Goal: Task Accomplishment & Management: Complete application form

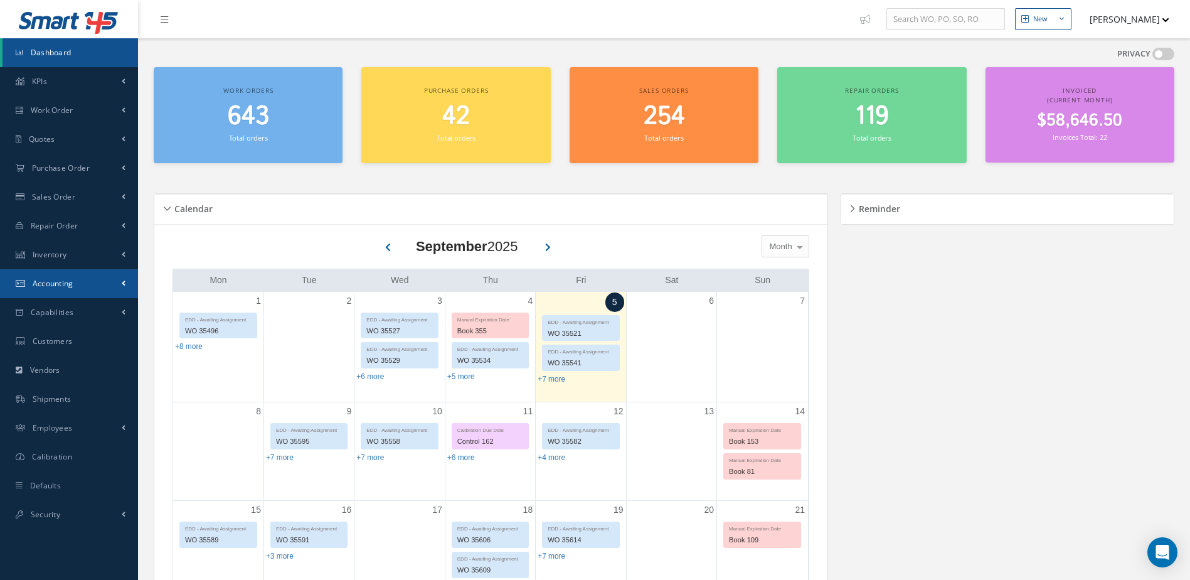
click at [77, 278] on link "Accounting" at bounding box center [69, 283] width 138 height 29
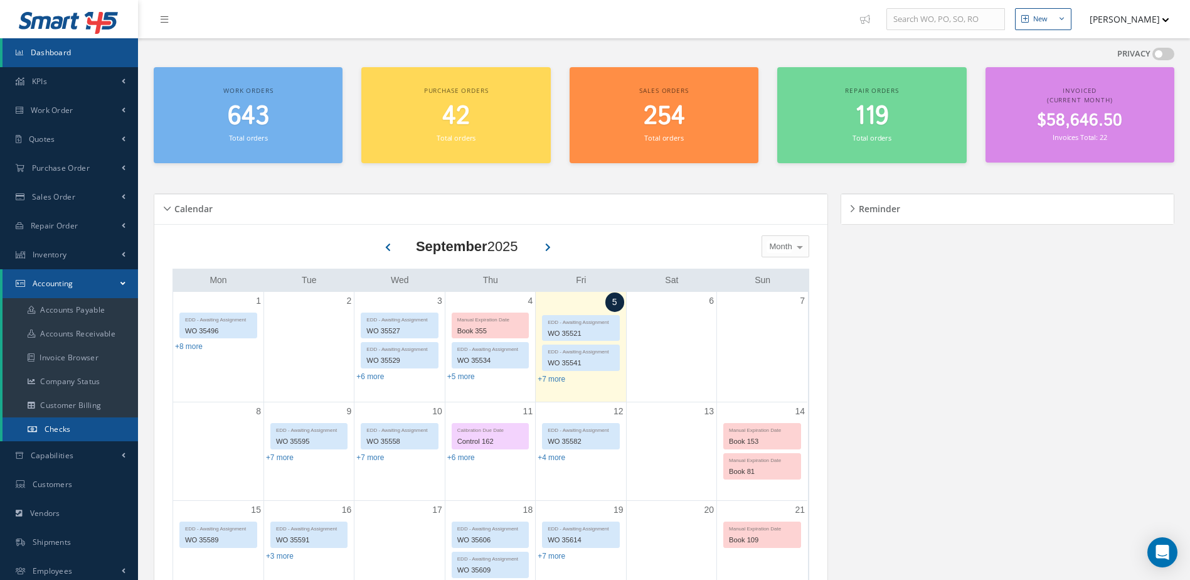
click at [73, 425] on link "Checks" at bounding box center [71, 429] width 136 height 24
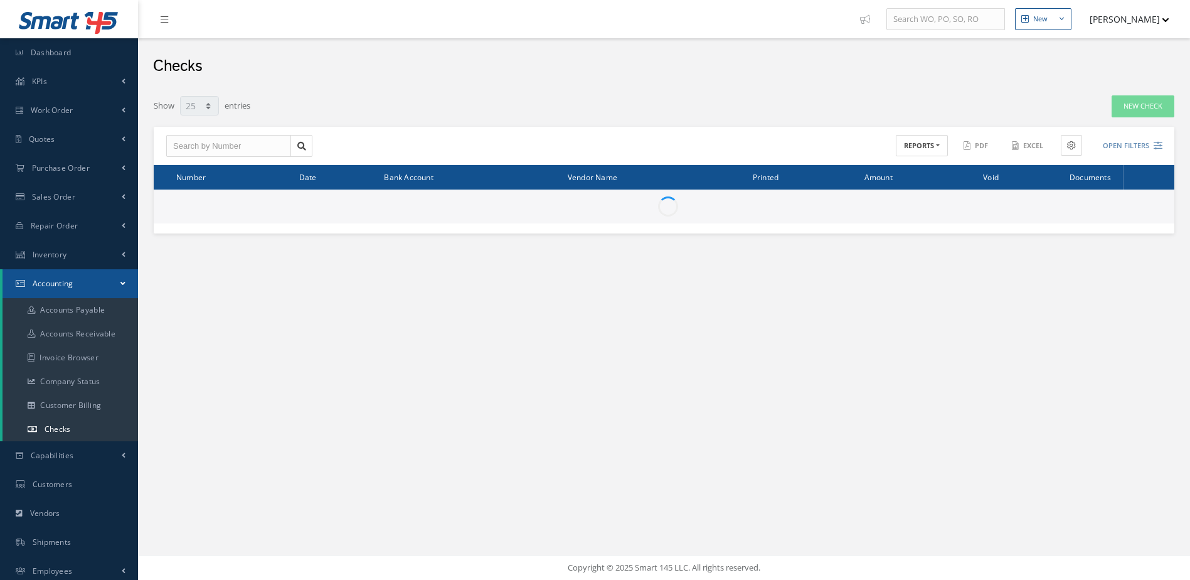
select select "25"
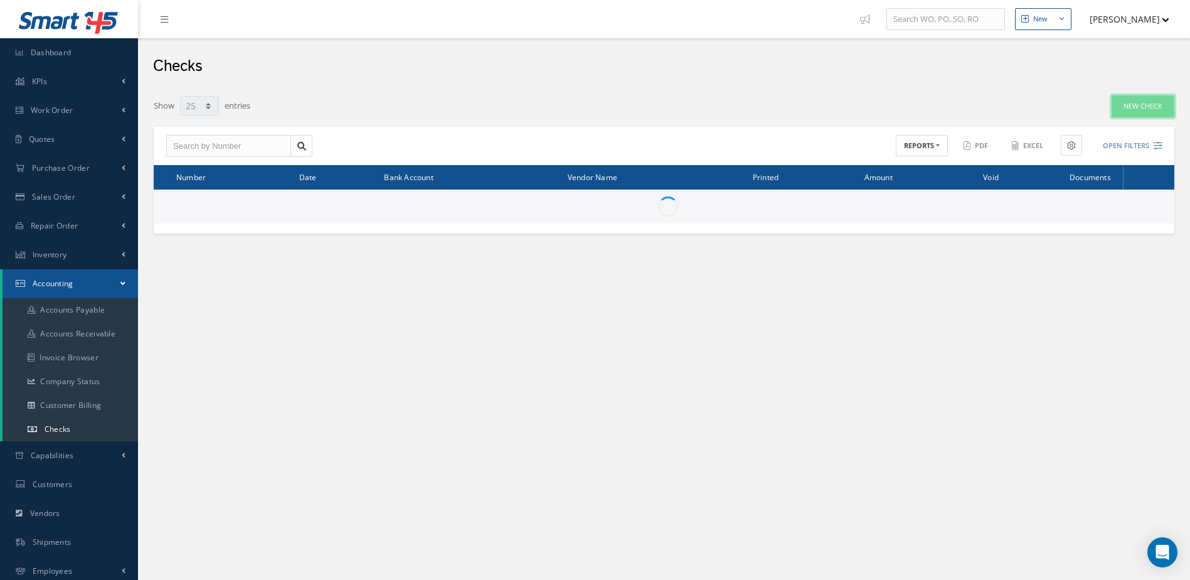
click at [1140, 105] on link "New Check" at bounding box center [1143, 106] width 63 height 22
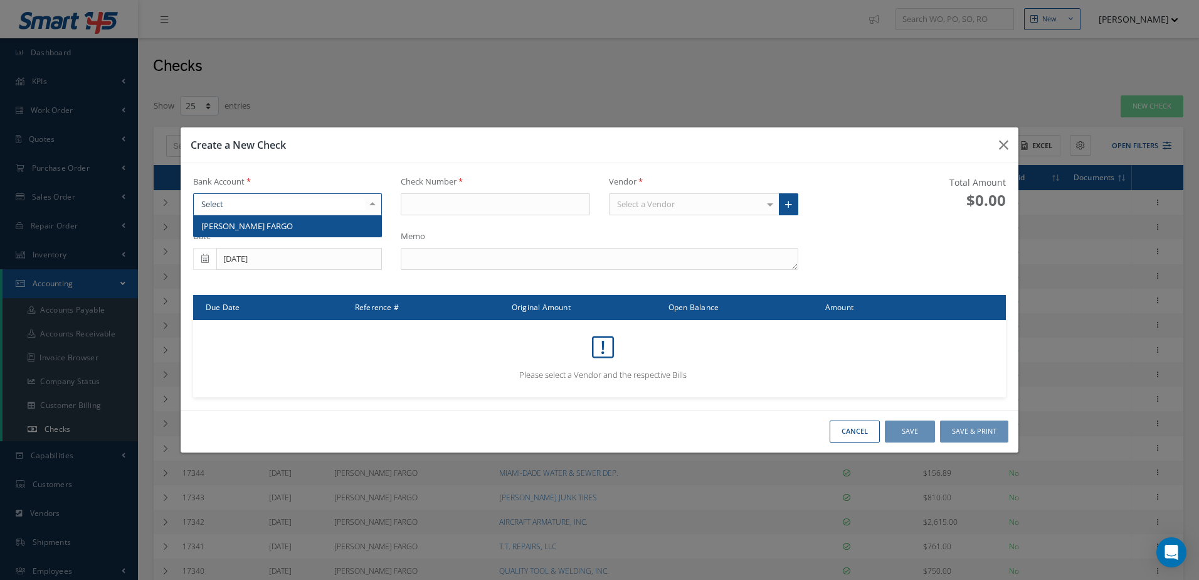
click at [356, 206] on div at bounding box center [287, 204] width 189 height 23
click at [346, 221] on span "[PERSON_NAME] FARGO" at bounding box center [288, 225] width 188 height 21
type input "17356"
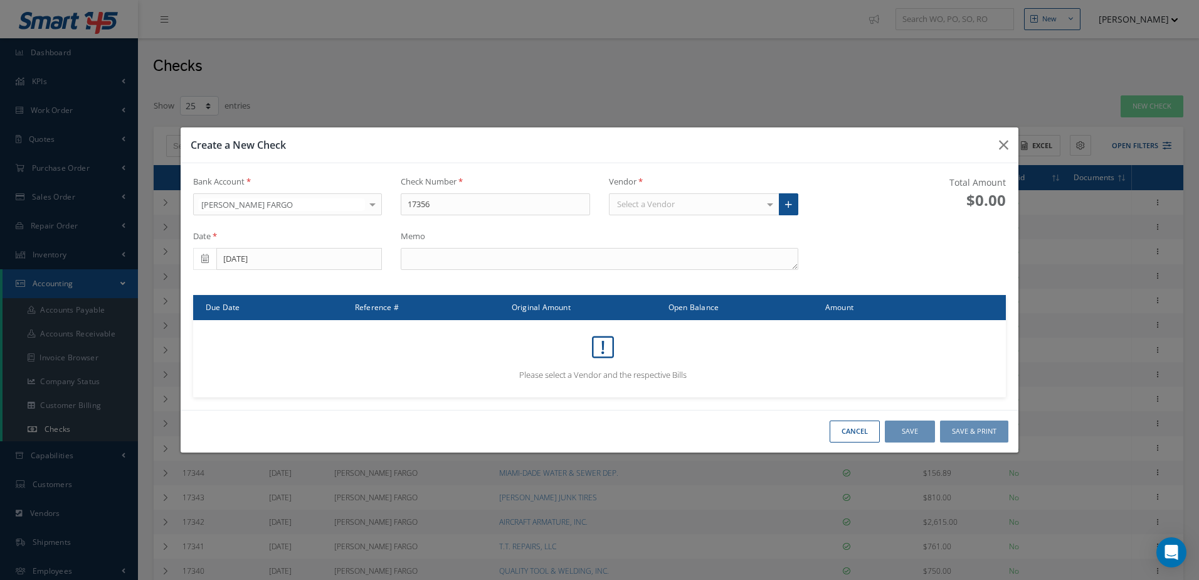
click at [693, 203] on div "Select a Vendor" at bounding box center [694, 204] width 171 height 23
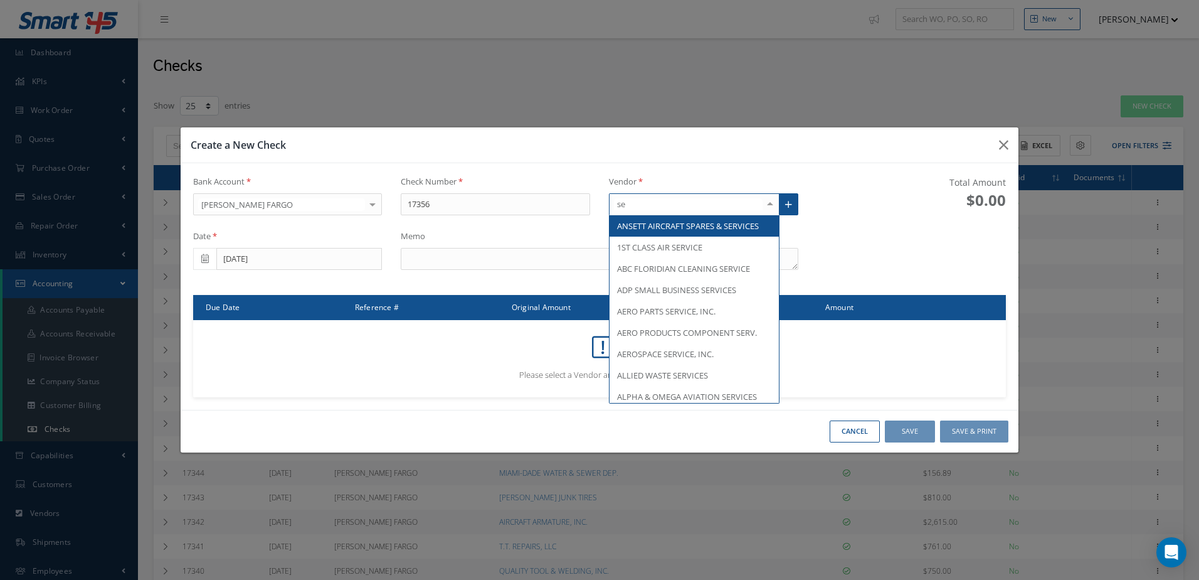
type input "s"
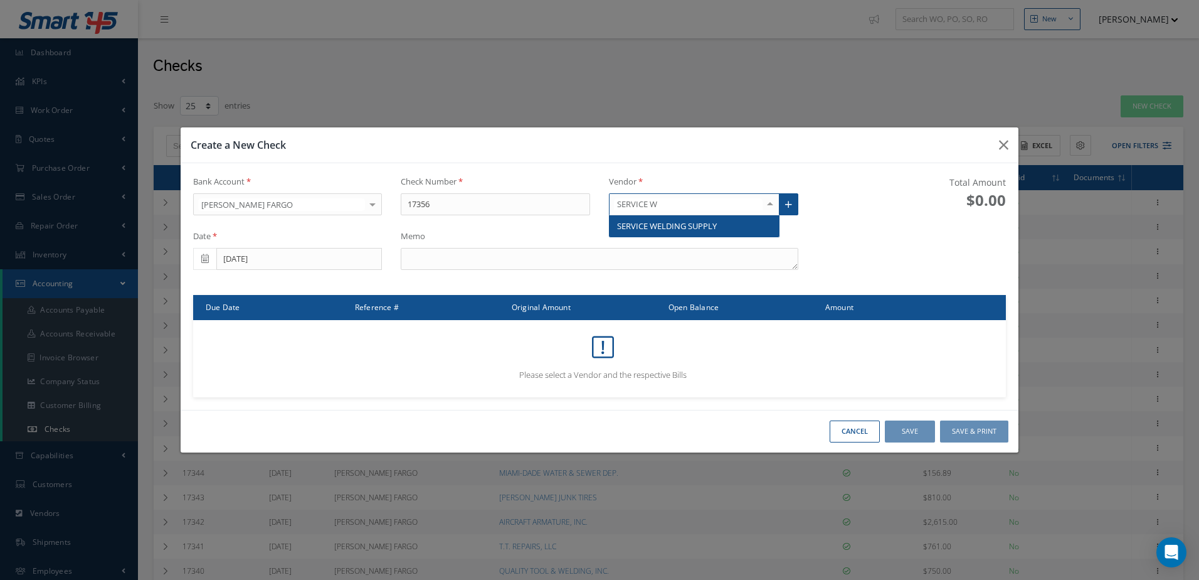
type input "SERVICE WE"
click at [733, 224] on span "SERVICE WELDING SUPPLY" at bounding box center [694, 225] width 169 height 21
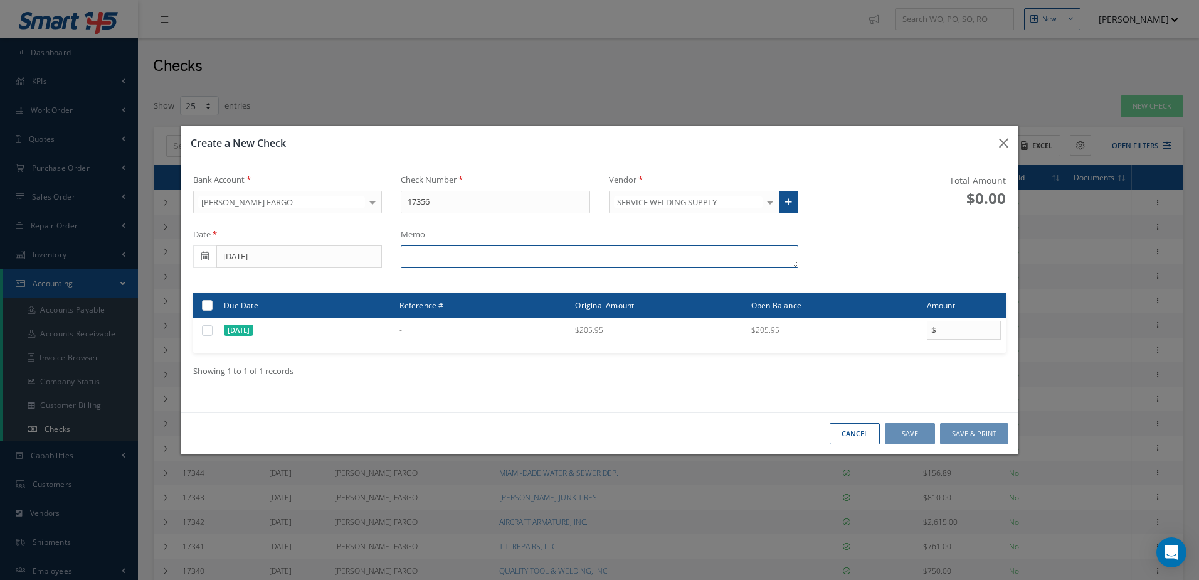
click at [614, 263] on textarea at bounding box center [599, 256] width 397 height 23
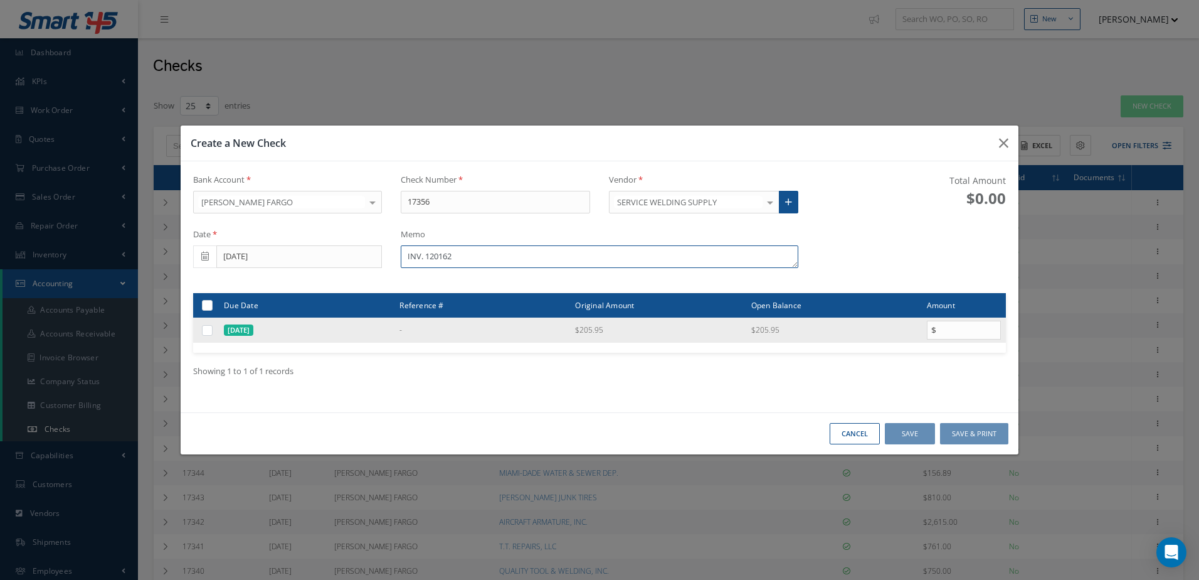
type textarea "INV. 120162"
click at [212, 330] on label at bounding box center [212, 329] width 0 height 11
click at [206, 330] on input "checkbox" at bounding box center [208, 331] width 8 height 8
checkbox input "true"
type input "205.95"
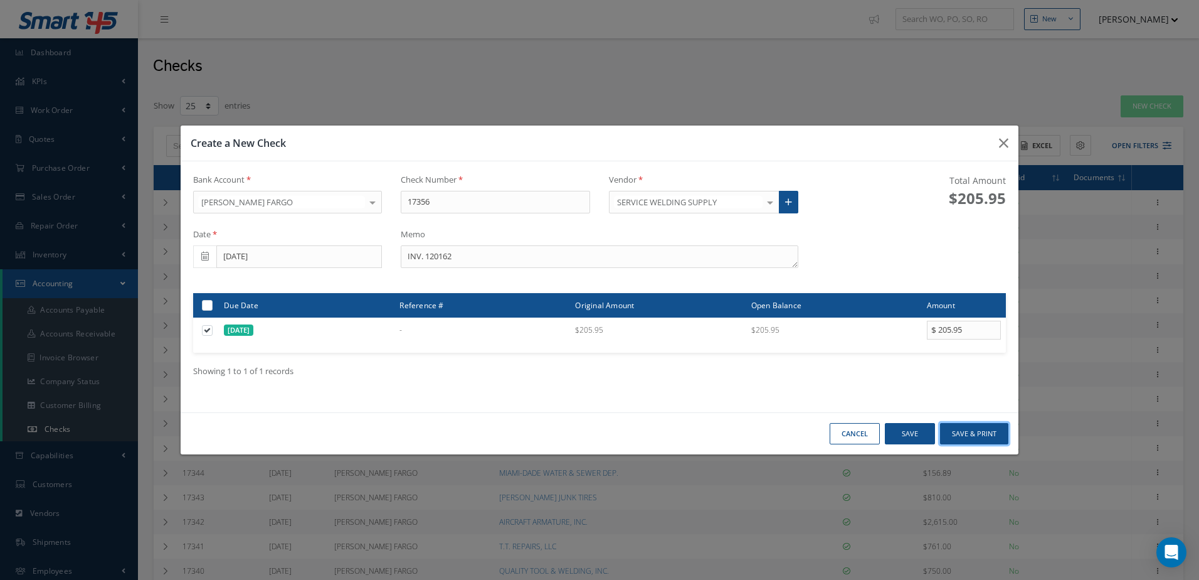
click at [984, 438] on button "Save & Print" at bounding box center [974, 434] width 68 height 22
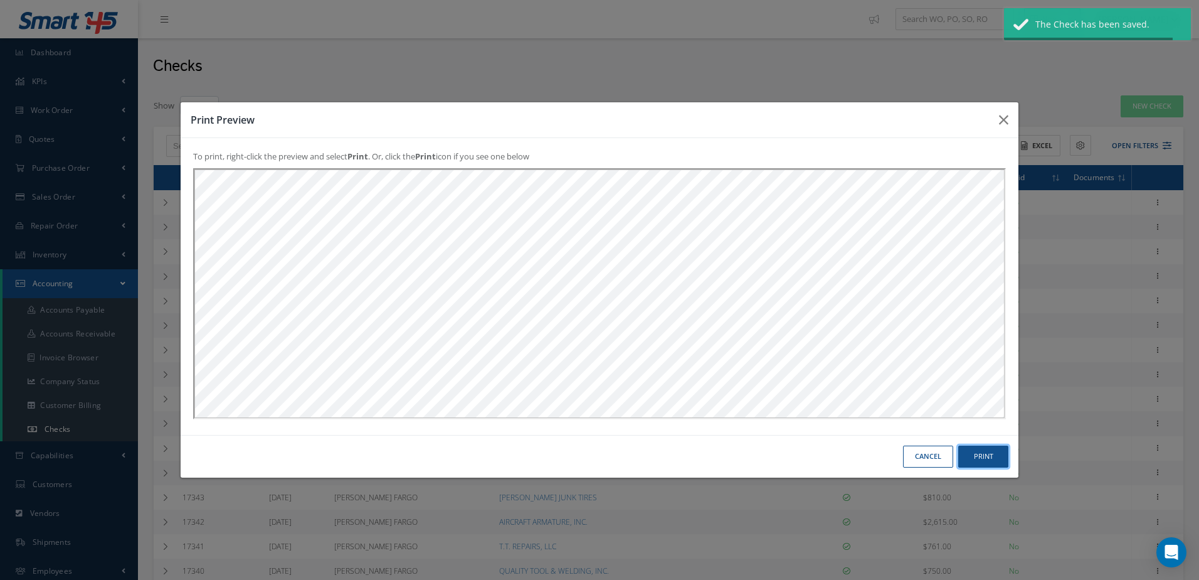
click at [991, 453] on button "Print" at bounding box center [984, 456] width 50 height 22
click at [966, 463] on button "Print" at bounding box center [984, 456] width 50 height 22
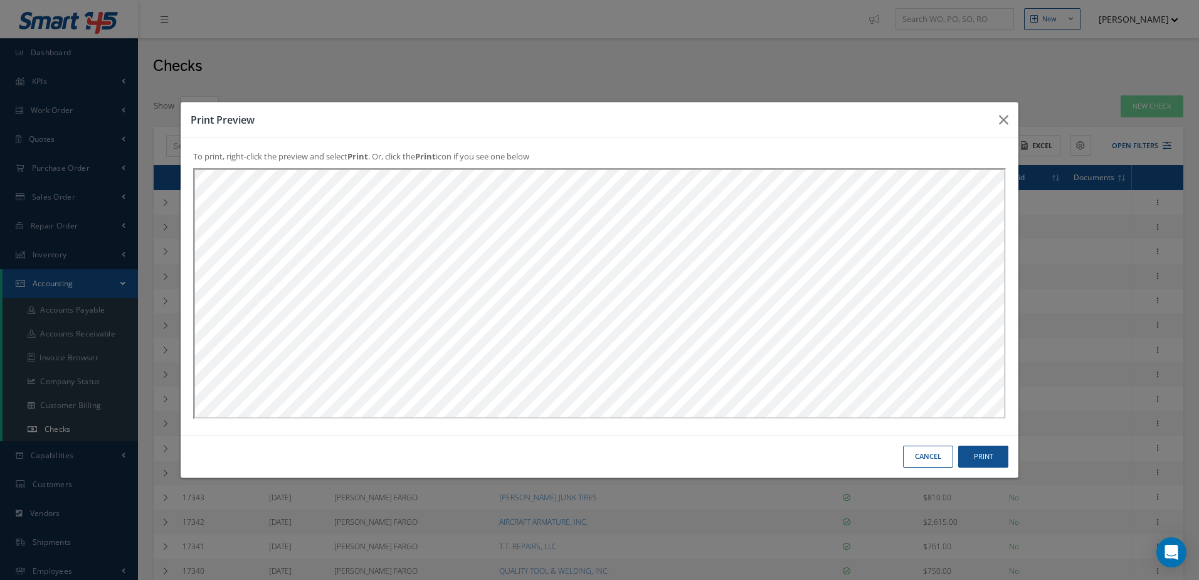
click at [928, 452] on button "Cancel" at bounding box center [928, 456] width 50 height 22
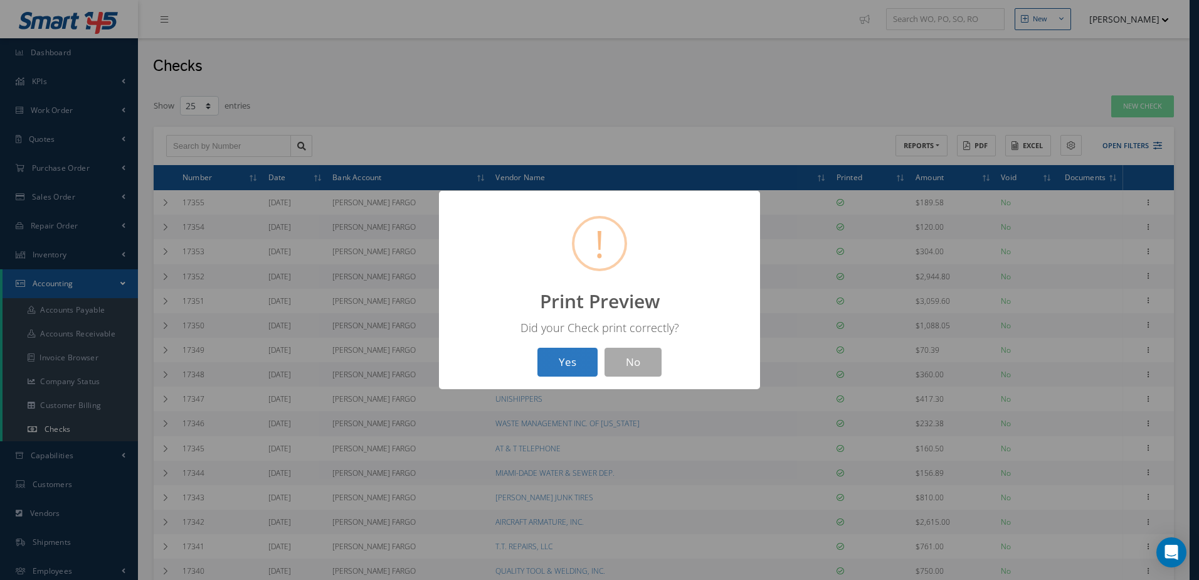
click at [575, 372] on button "Yes" at bounding box center [568, 362] width 60 height 29
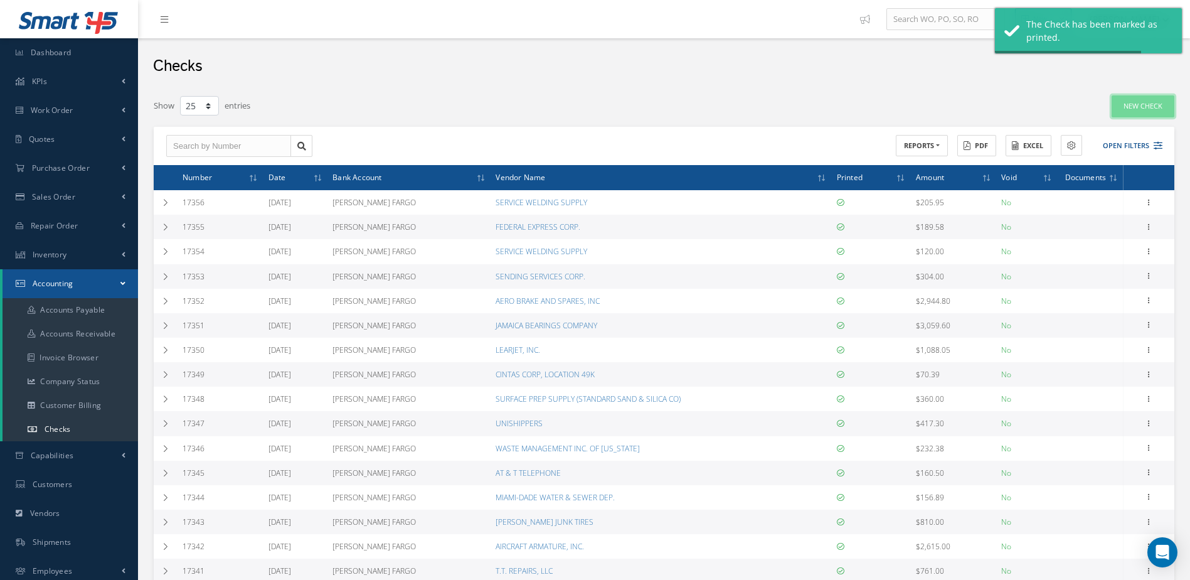
click at [1140, 103] on link "New Check" at bounding box center [1143, 106] width 63 height 22
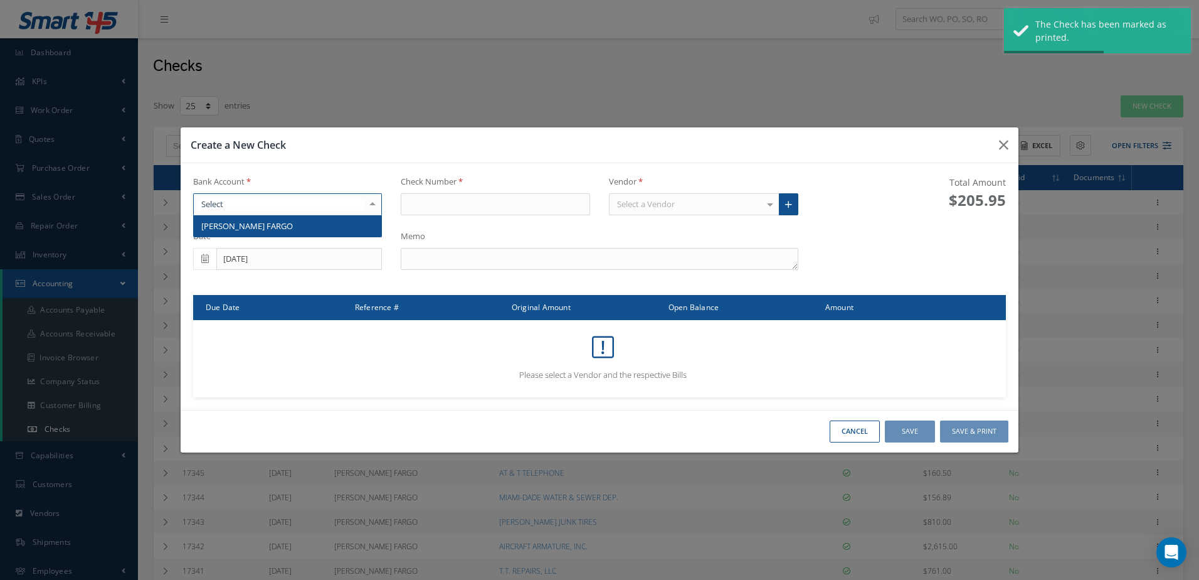
click at [302, 212] on div at bounding box center [287, 204] width 189 height 23
click at [301, 225] on span "[PERSON_NAME] FARGO" at bounding box center [288, 225] width 188 height 21
type input "17357"
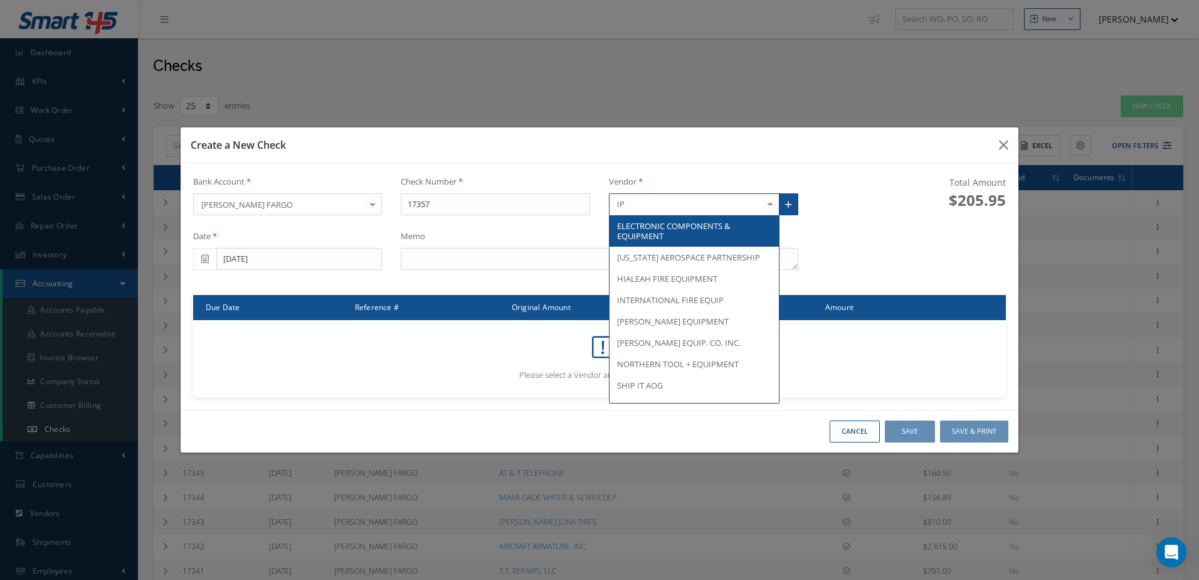
type input "IPF"
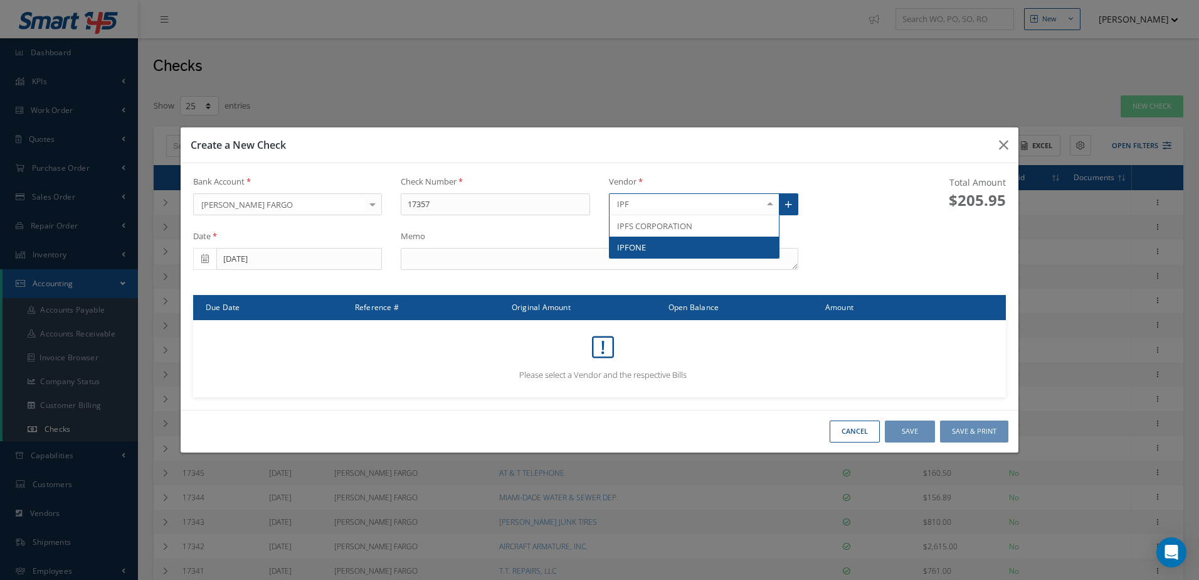
click at [659, 251] on span "IPFONE" at bounding box center [694, 247] width 169 height 21
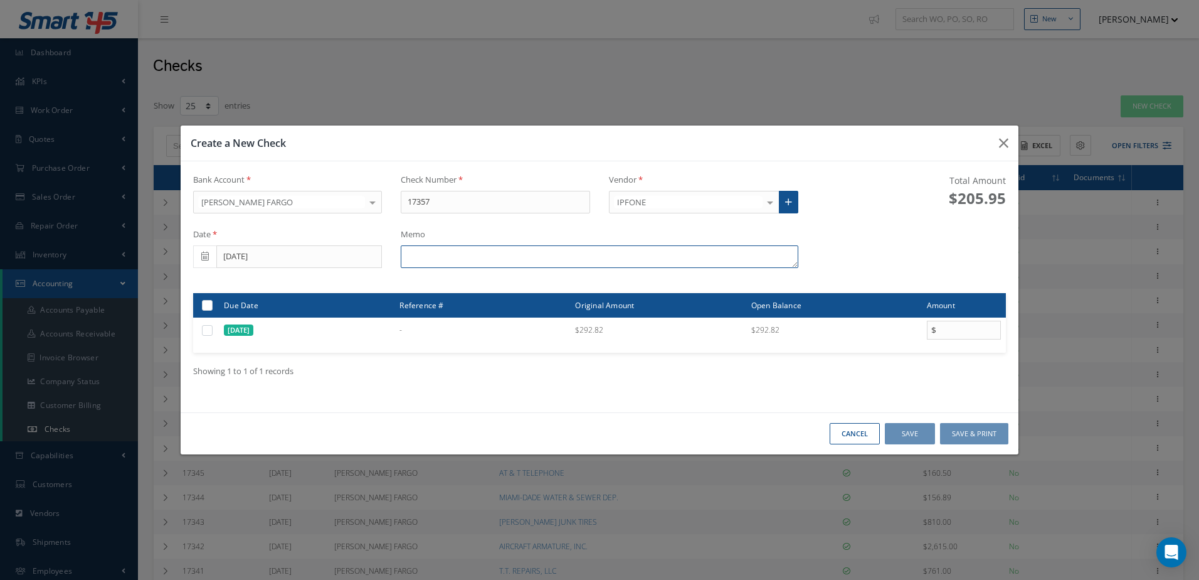
click at [555, 261] on textarea at bounding box center [599, 256] width 397 height 23
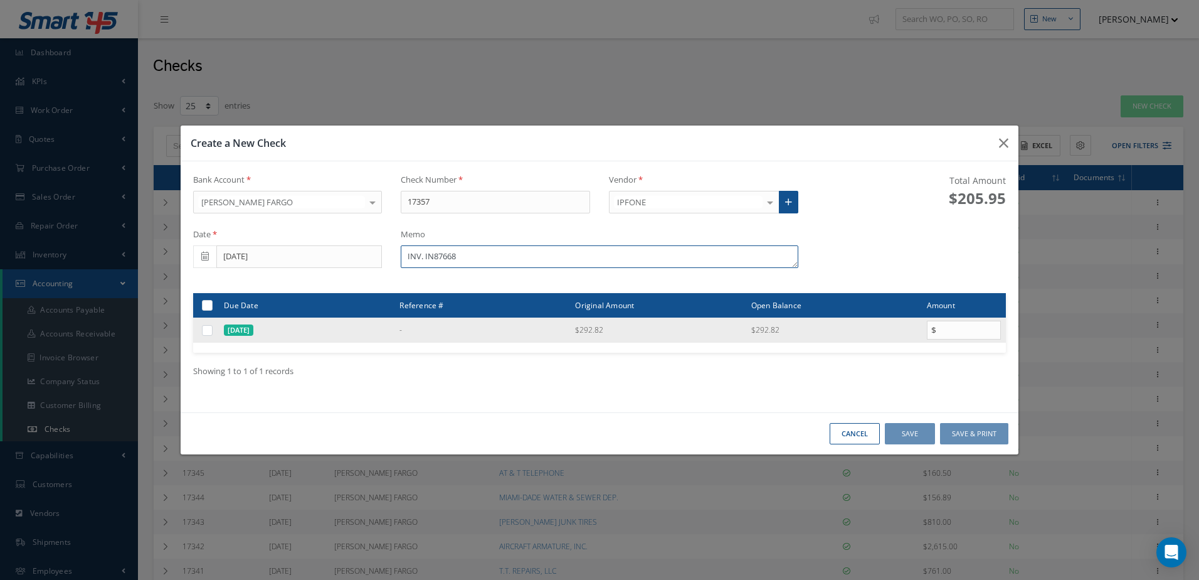
type textarea "INV. IN87668"
click at [215, 333] on div at bounding box center [208, 330] width 14 height 12
click at [212, 329] on label at bounding box center [212, 329] width 0 height 11
click at [208, 329] on input "checkbox" at bounding box center [208, 331] width 8 height 8
checkbox input "true"
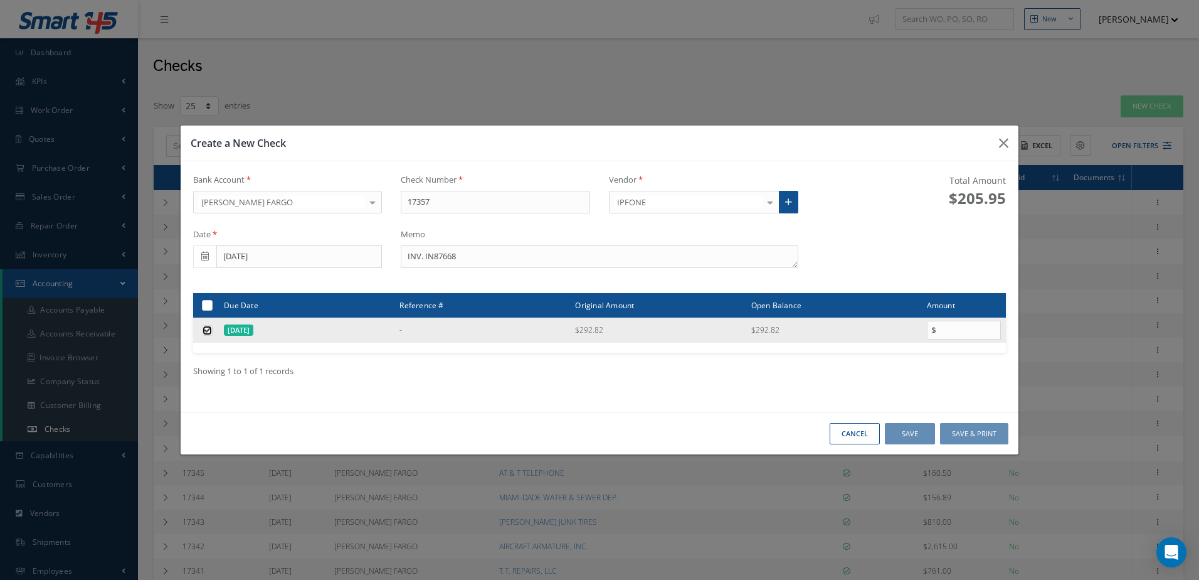
type input "292.82"
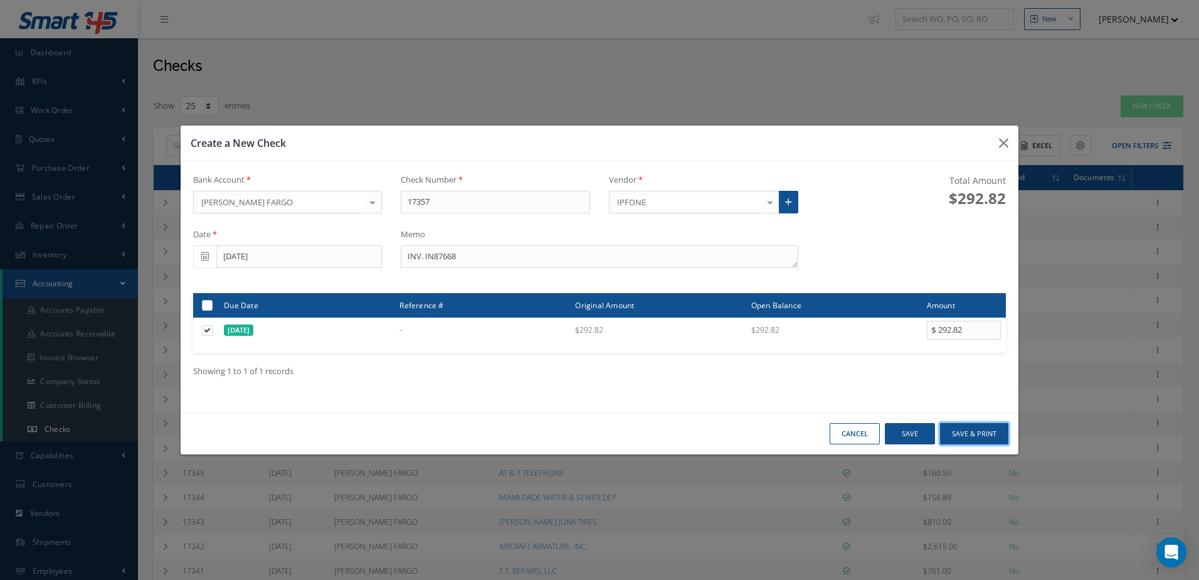
click at [993, 430] on button "Save & Print" at bounding box center [974, 434] width 68 height 22
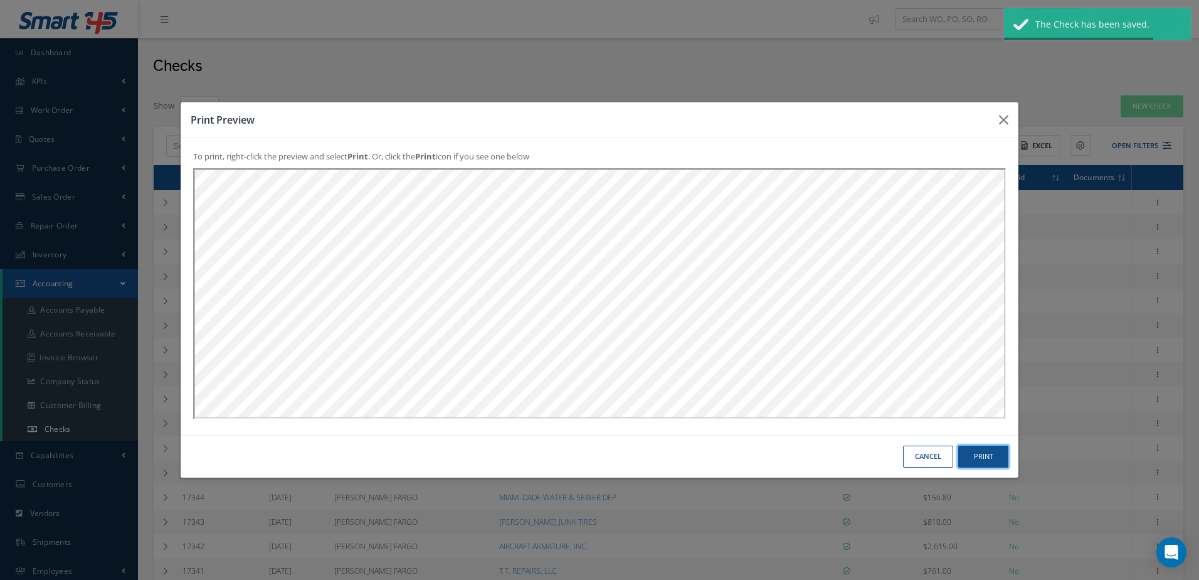
click at [992, 456] on button "Print" at bounding box center [984, 456] width 50 height 22
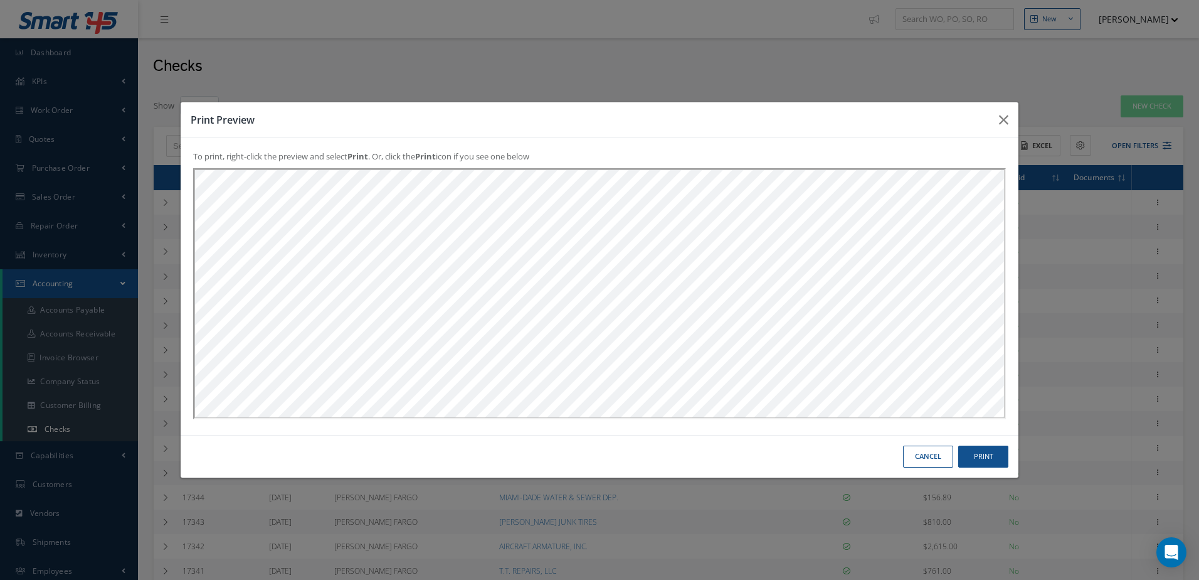
click at [935, 458] on button "Cancel" at bounding box center [928, 456] width 50 height 22
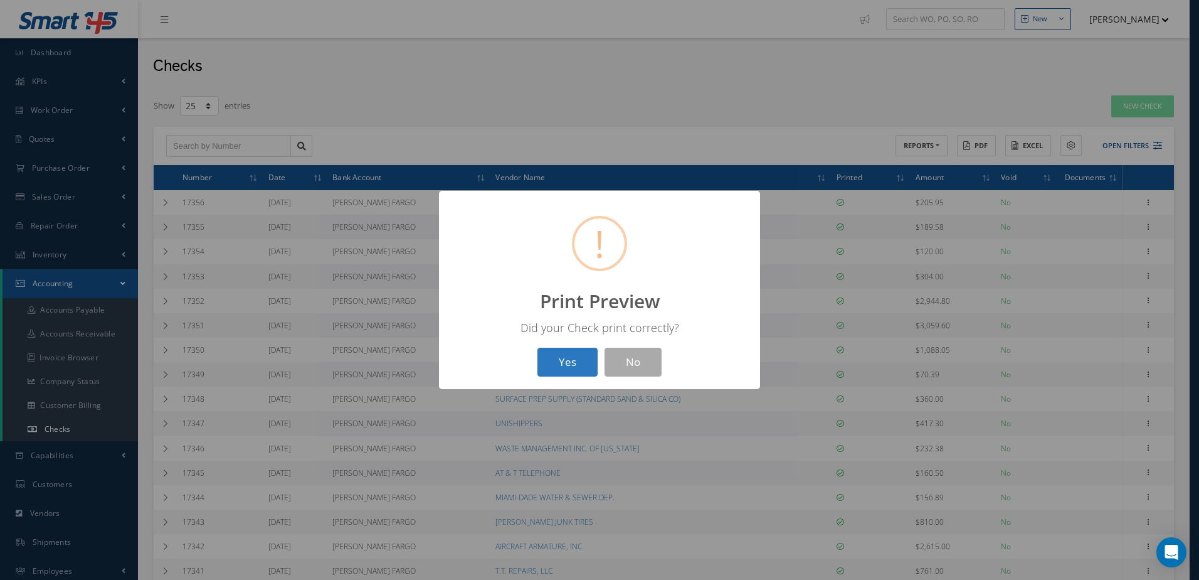
click at [568, 356] on button "Yes" at bounding box center [568, 362] width 60 height 29
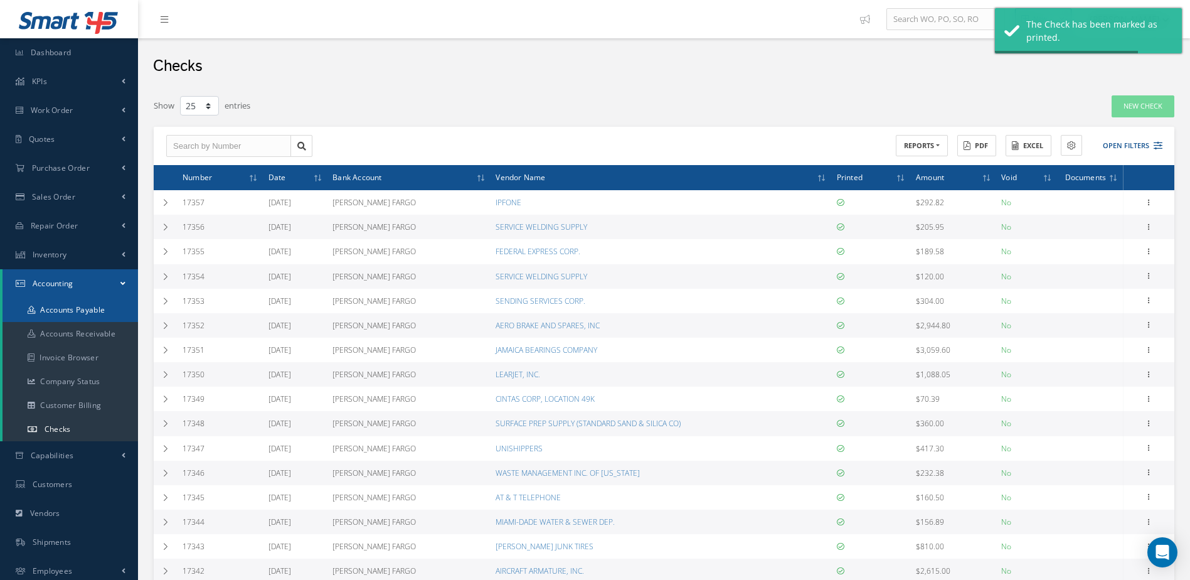
click at [109, 311] on link "Accounts Payable" at bounding box center [71, 310] width 136 height 24
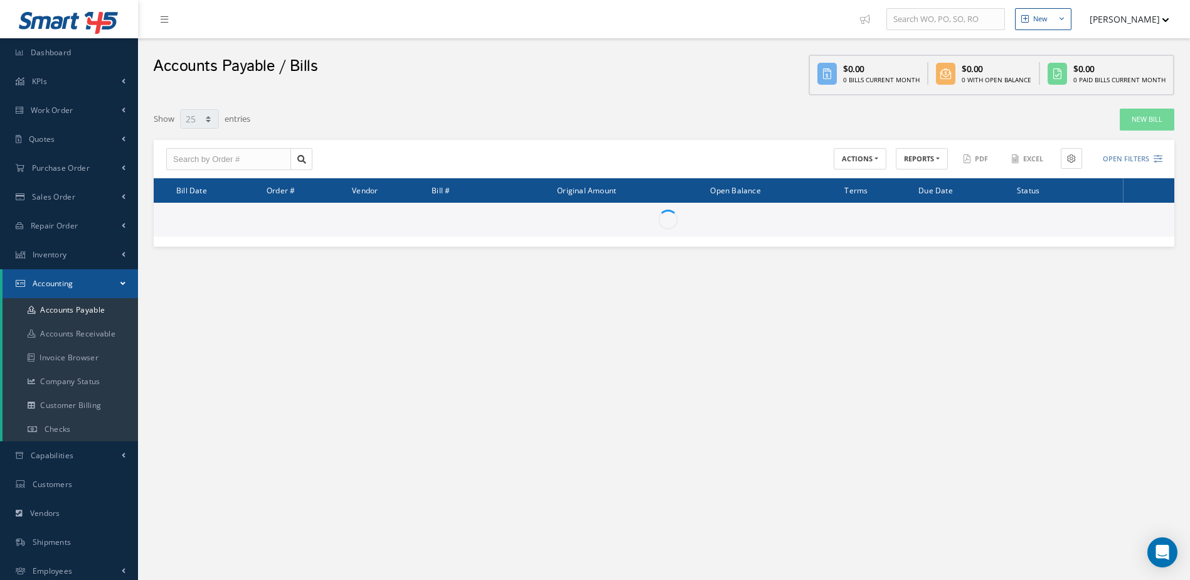
select select "25"
click at [1135, 120] on link "New Bill" at bounding box center [1147, 120] width 55 height 22
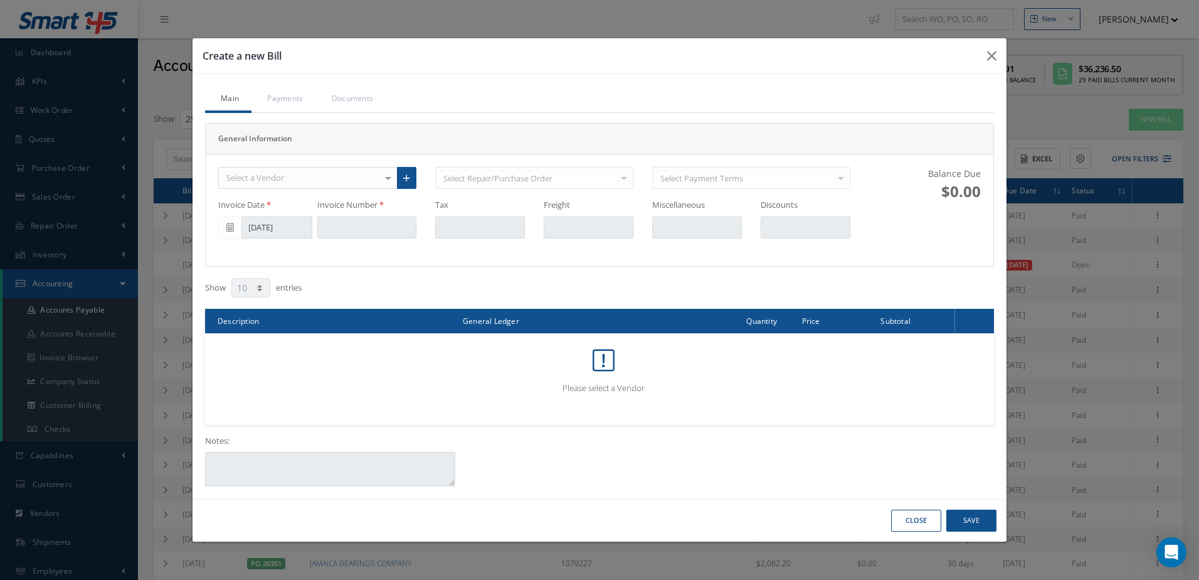
click at [287, 173] on div "Select a Vendor" at bounding box center [307, 178] width 179 height 23
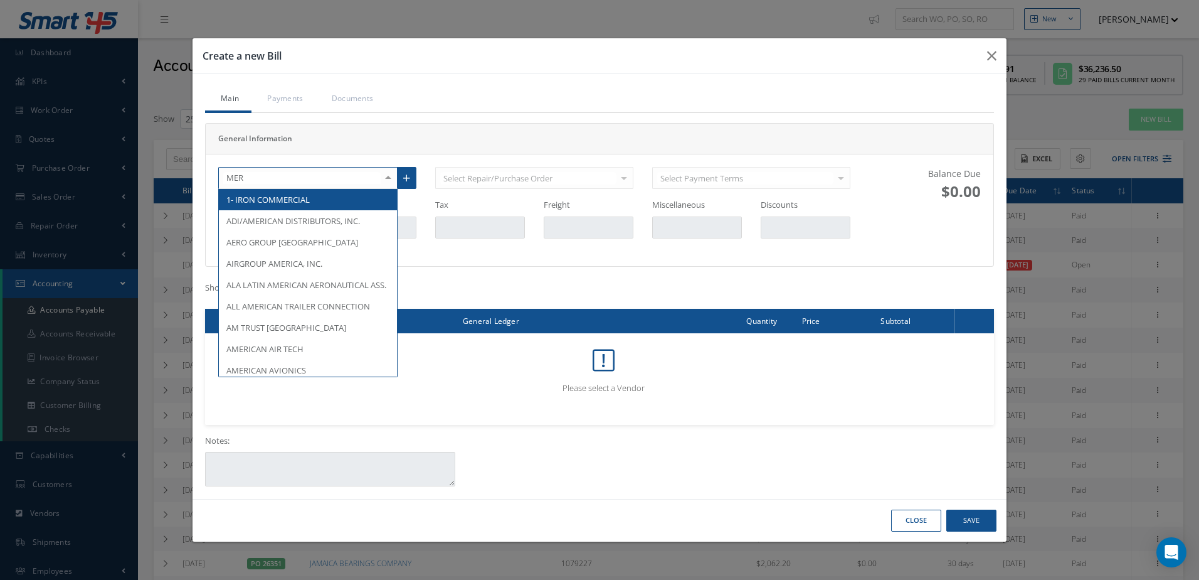
type input "MERC"
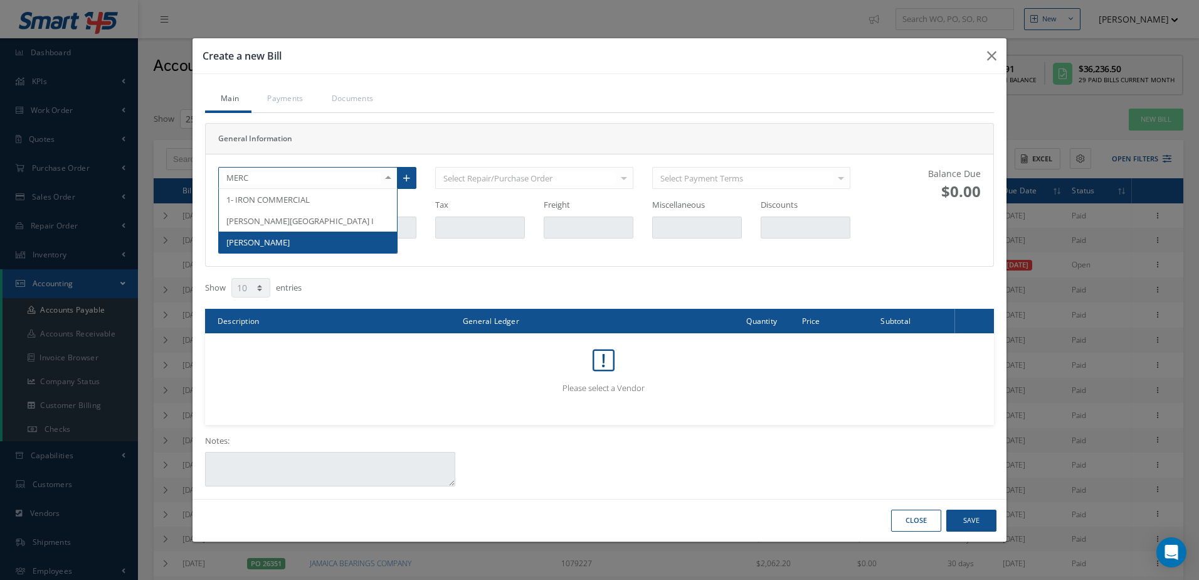
click at [310, 241] on span "[PERSON_NAME]" at bounding box center [308, 241] width 178 height 21
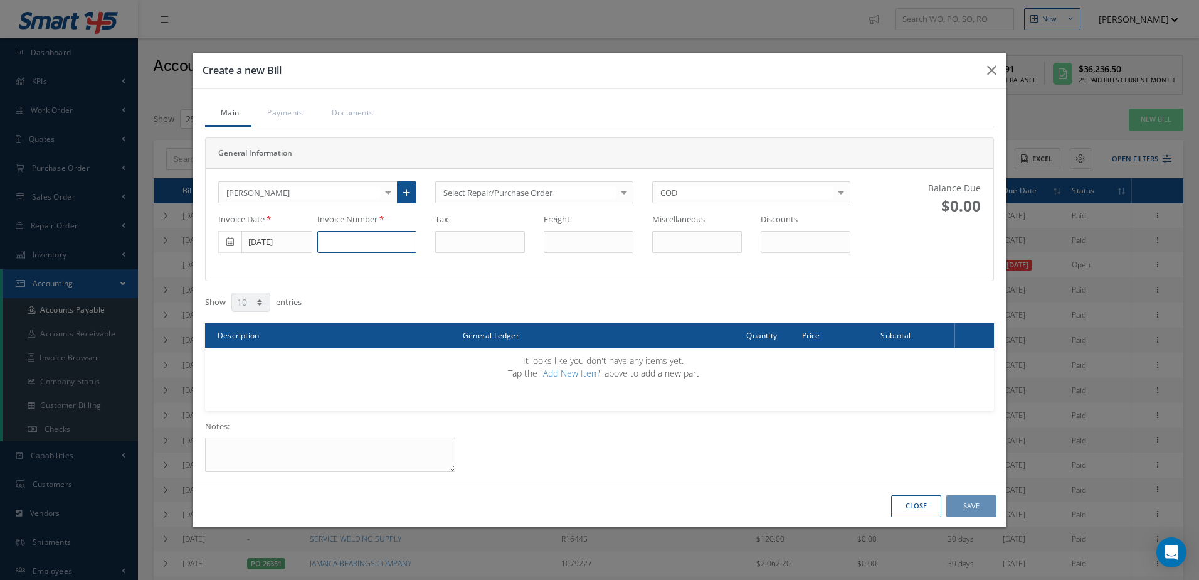
click at [346, 245] on input at bounding box center [366, 242] width 99 height 23
type input "8"
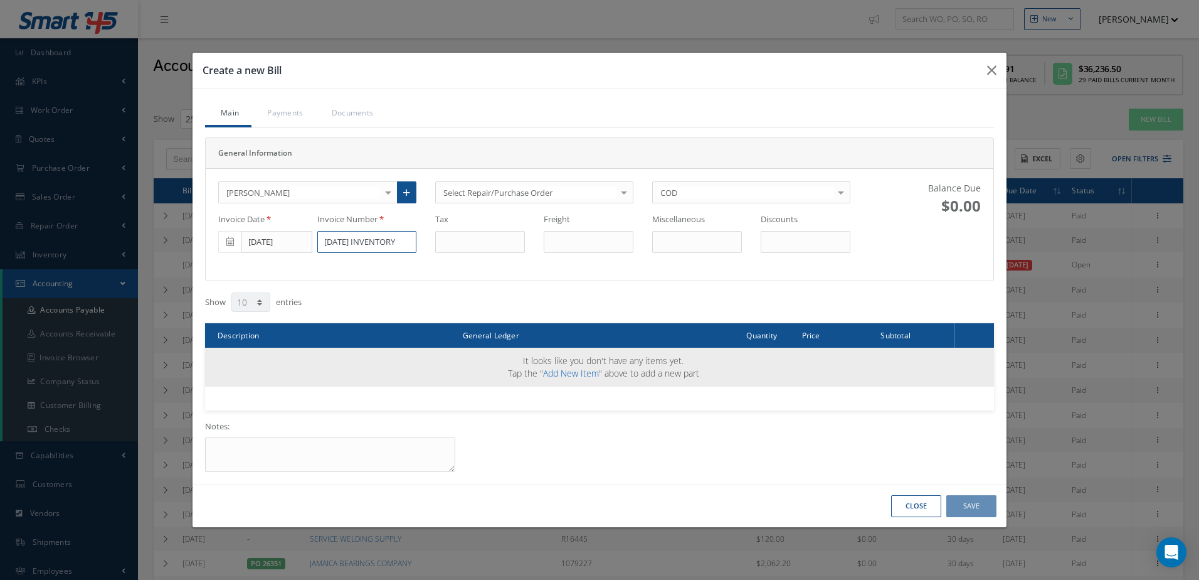
type input "9/5/25 INVENTORY"
click at [578, 370] on link "Add New Item" at bounding box center [571, 373] width 56 height 12
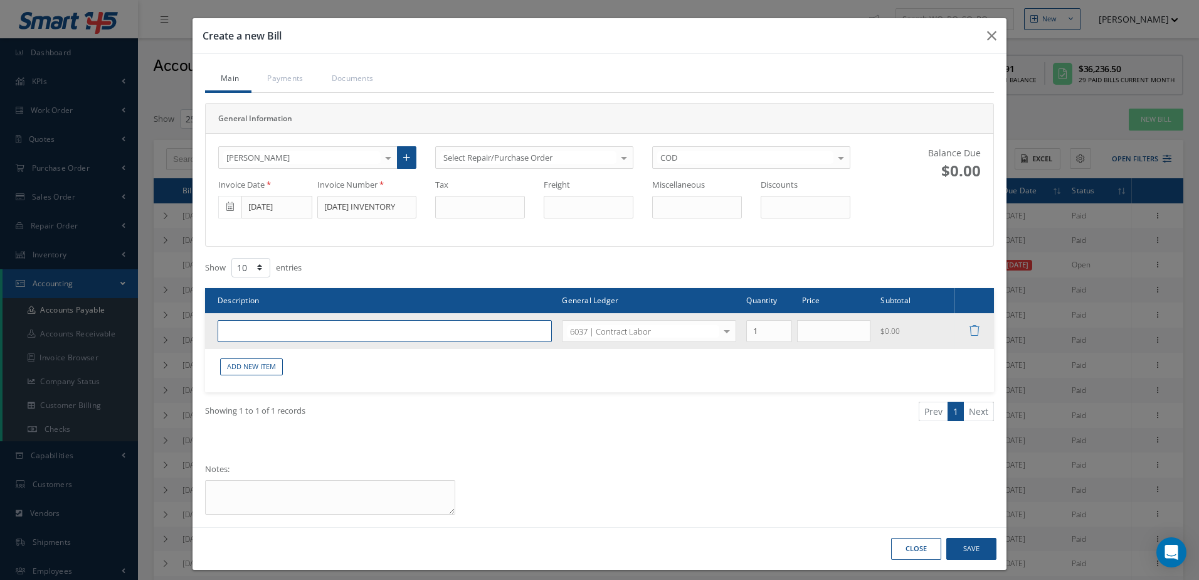
click at [390, 327] on input "text" at bounding box center [385, 331] width 334 height 23
type input "CONTRACT LABOR INVENTORY"
click at [843, 326] on input "text" at bounding box center [834, 331] width 74 height 23
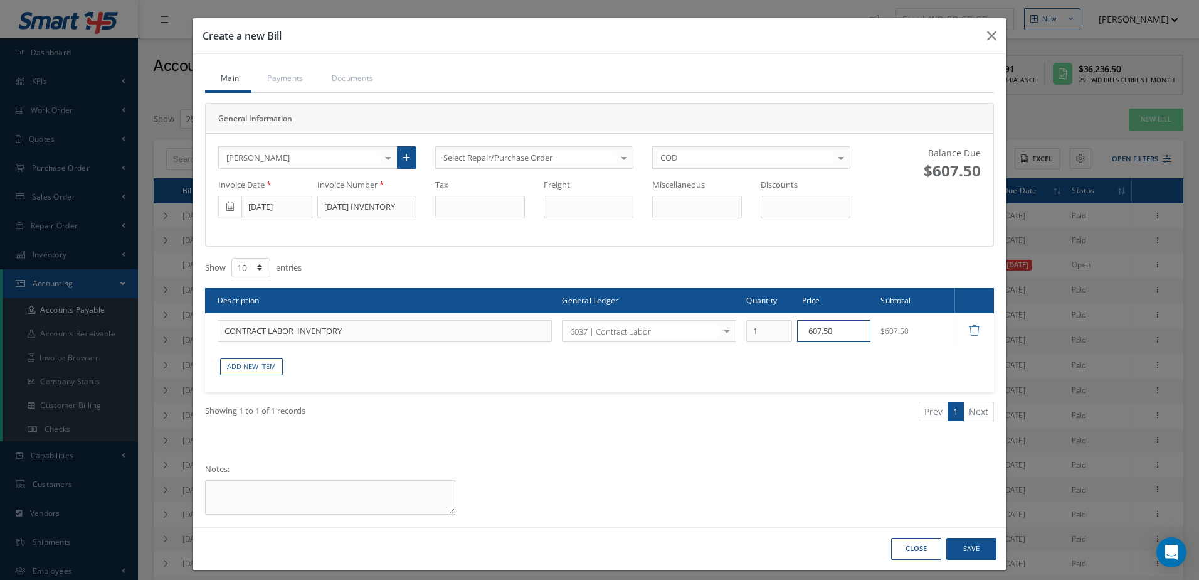
type input "607.50"
click at [966, 546] on button "Save" at bounding box center [972, 549] width 50 height 22
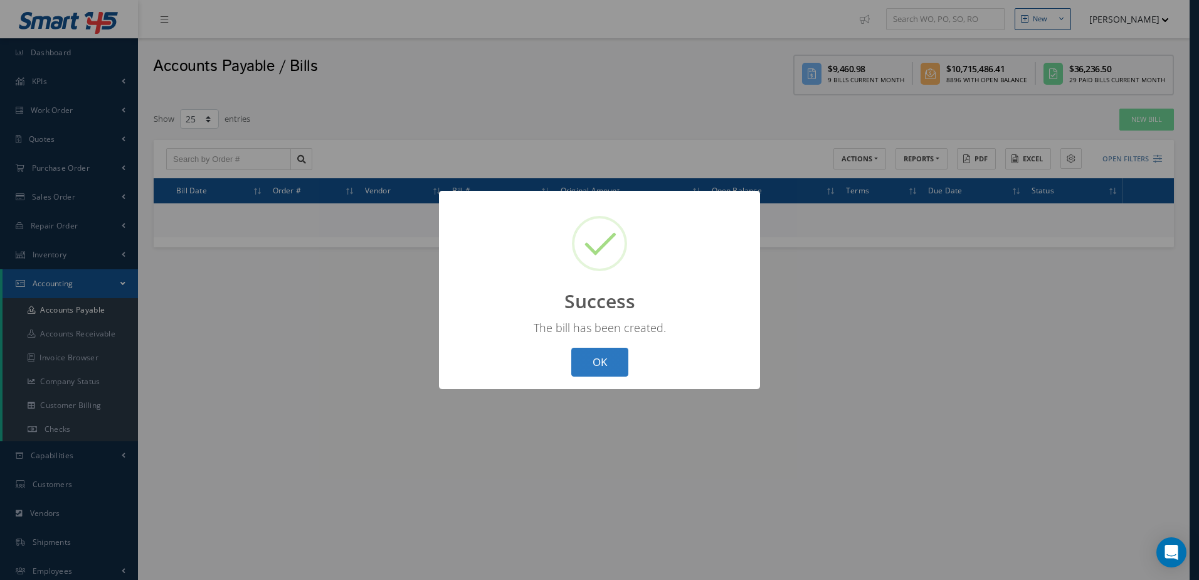
click at [601, 366] on button "OK" at bounding box center [600, 362] width 57 height 29
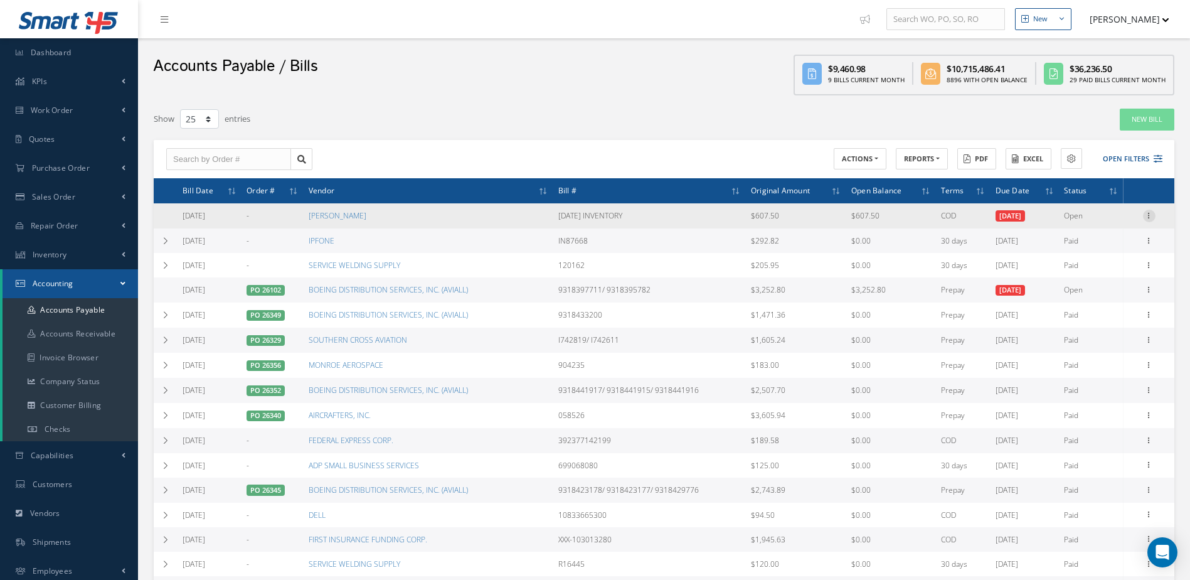
click at [1151, 210] on icon at bounding box center [1149, 215] width 13 height 10
click at [1110, 255] on link "Make a Check" at bounding box center [1091, 256] width 99 height 16
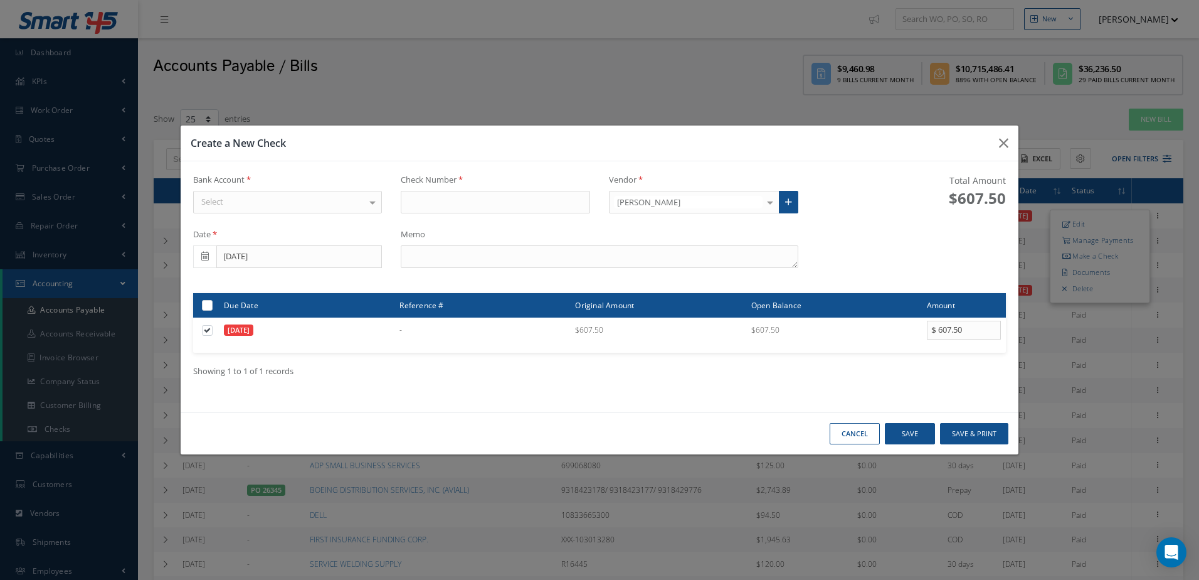
click at [314, 204] on div "Select" at bounding box center [287, 202] width 189 height 23
click at [336, 223] on span "[PERSON_NAME] FARGO" at bounding box center [288, 223] width 188 height 21
type input "17358"
click at [582, 252] on textarea at bounding box center [599, 256] width 397 height 23
type textarea "9/5/25 INVENTORY"
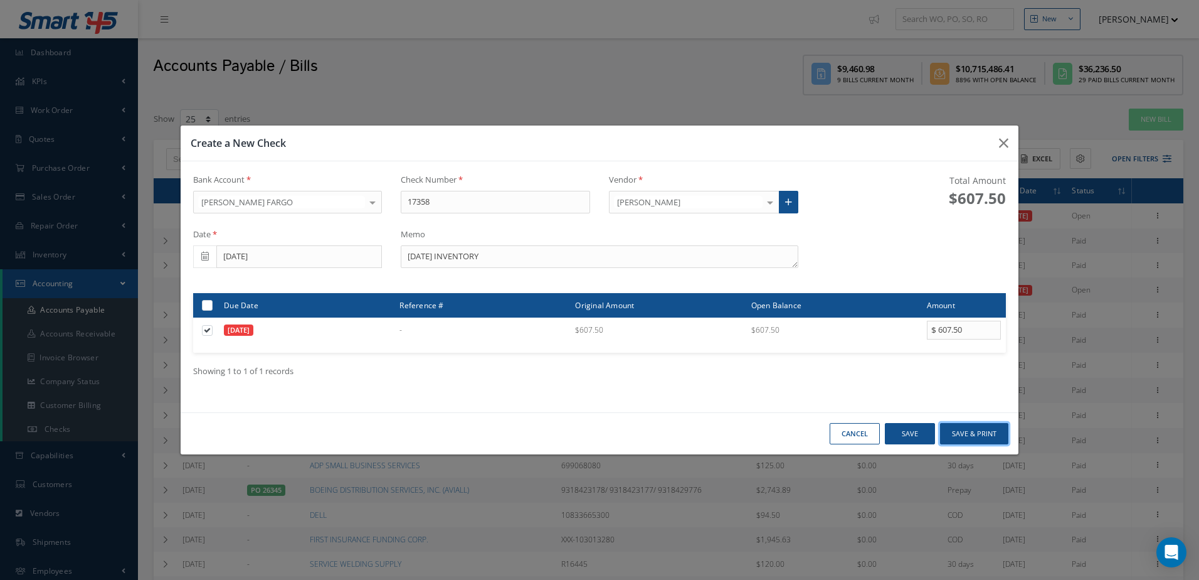
click at [992, 431] on button "Save & Print" at bounding box center [974, 434] width 68 height 22
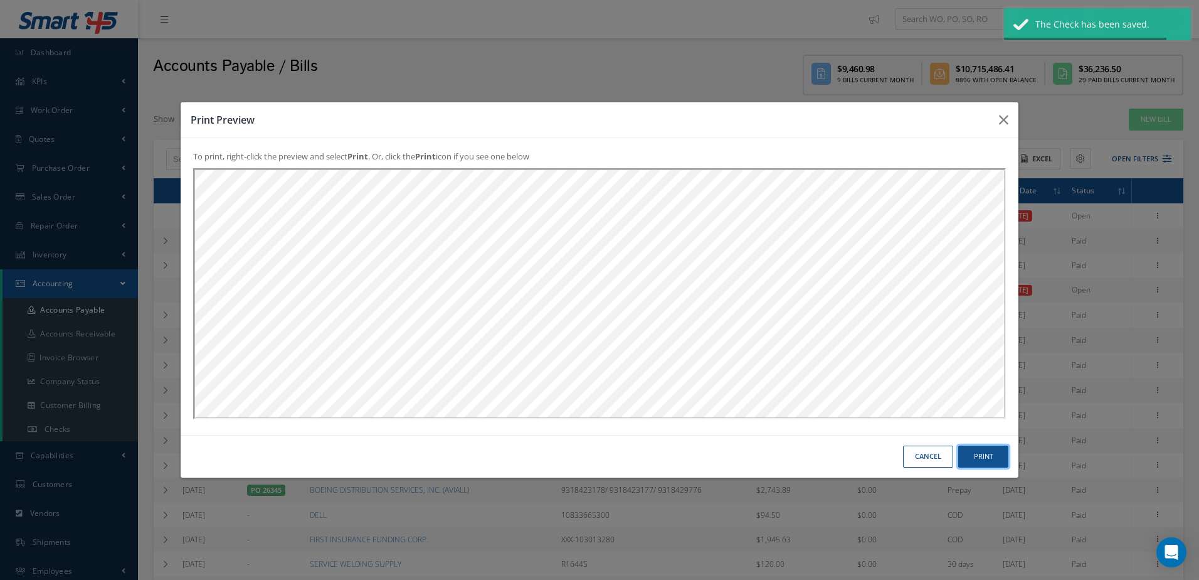
click at [984, 455] on button "Print" at bounding box center [984, 456] width 50 height 22
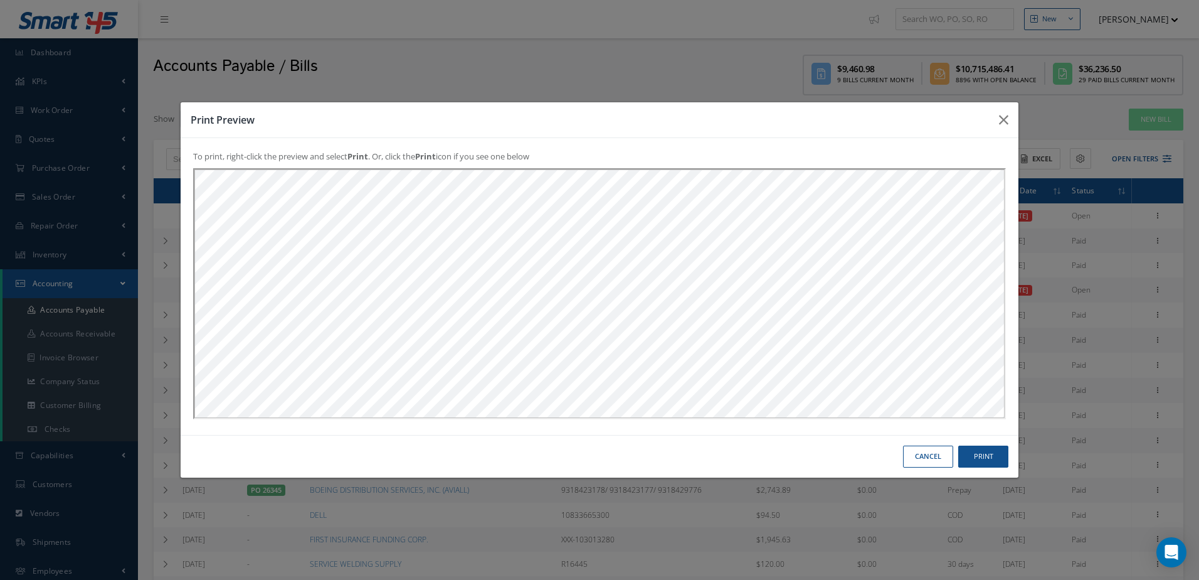
click at [929, 453] on button "Cancel" at bounding box center [928, 456] width 50 height 22
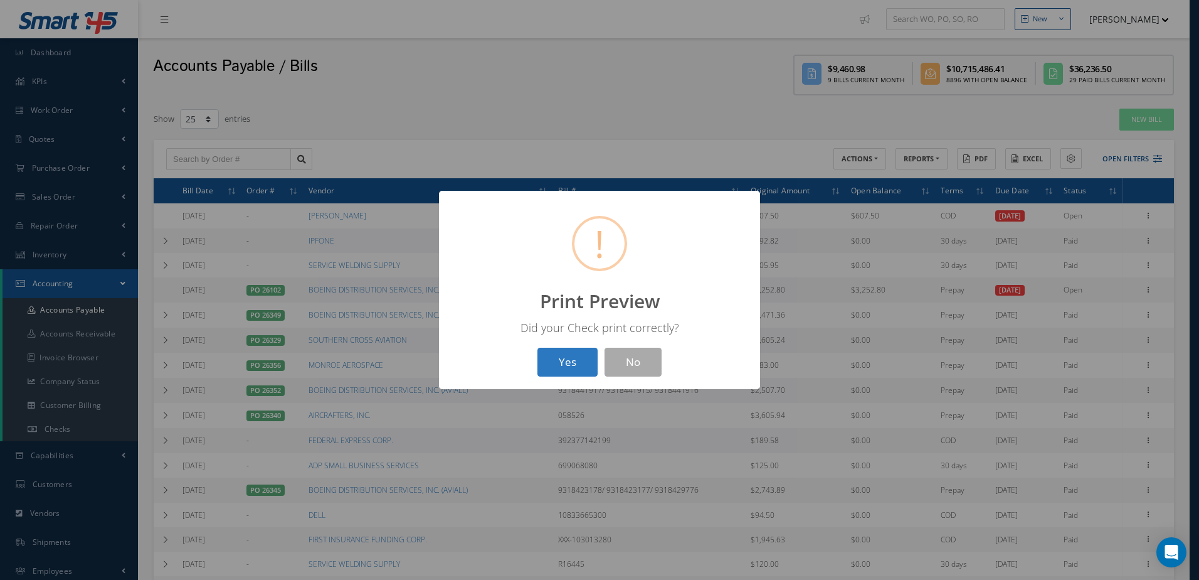
click at [554, 359] on button "Yes" at bounding box center [568, 362] width 60 height 29
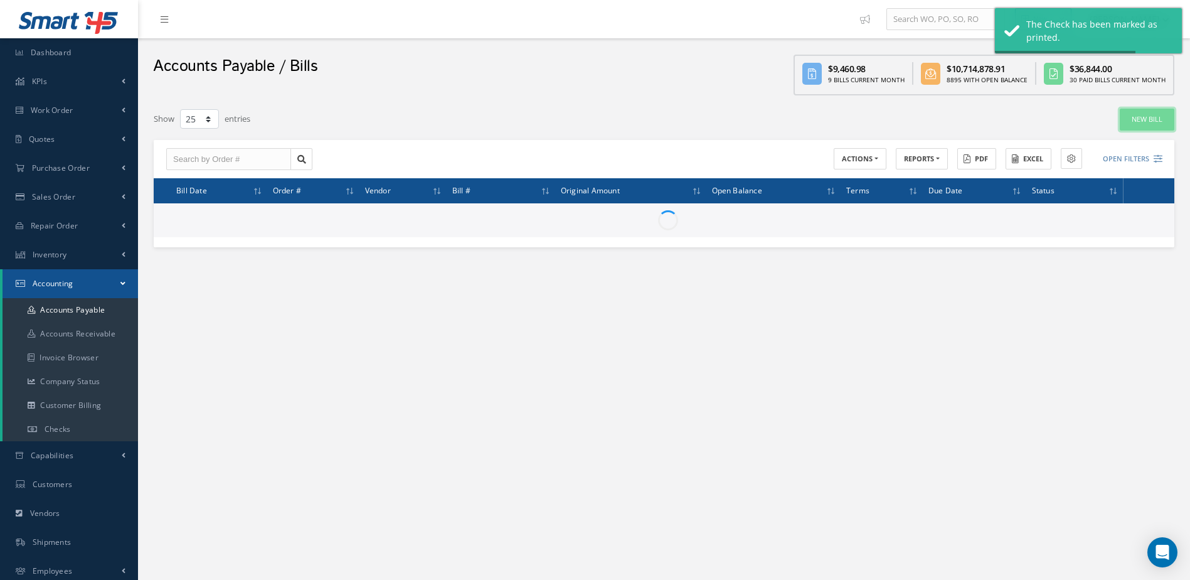
click at [1143, 119] on link "New Bill" at bounding box center [1147, 120] width 55 height 22
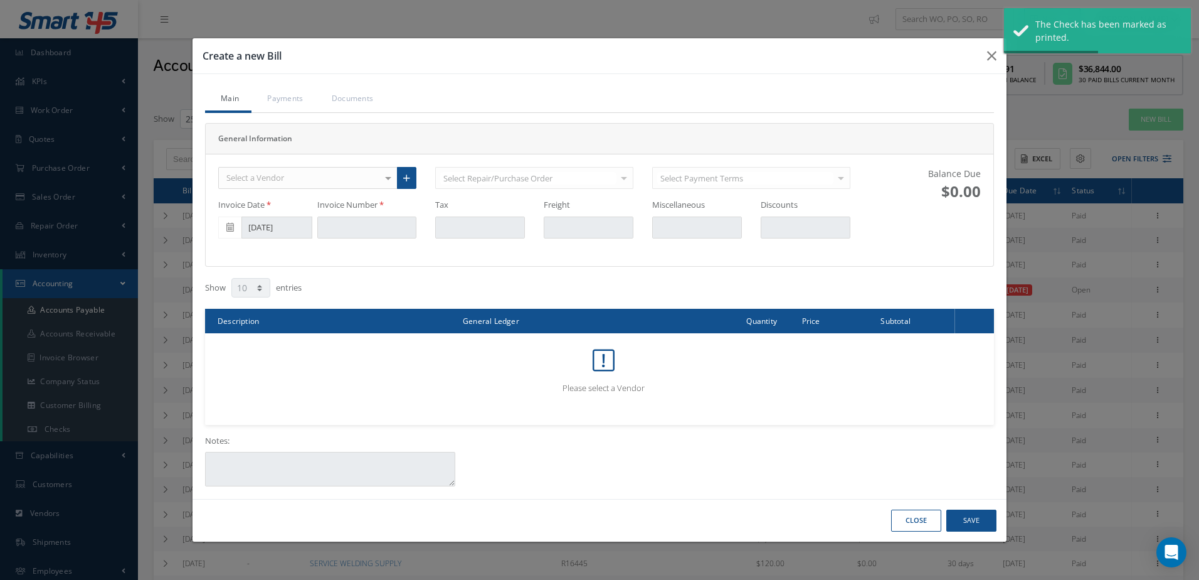
click at [333, 171] on div "Select a Vendor" at bounding box center [307, 178] width 179 height 23
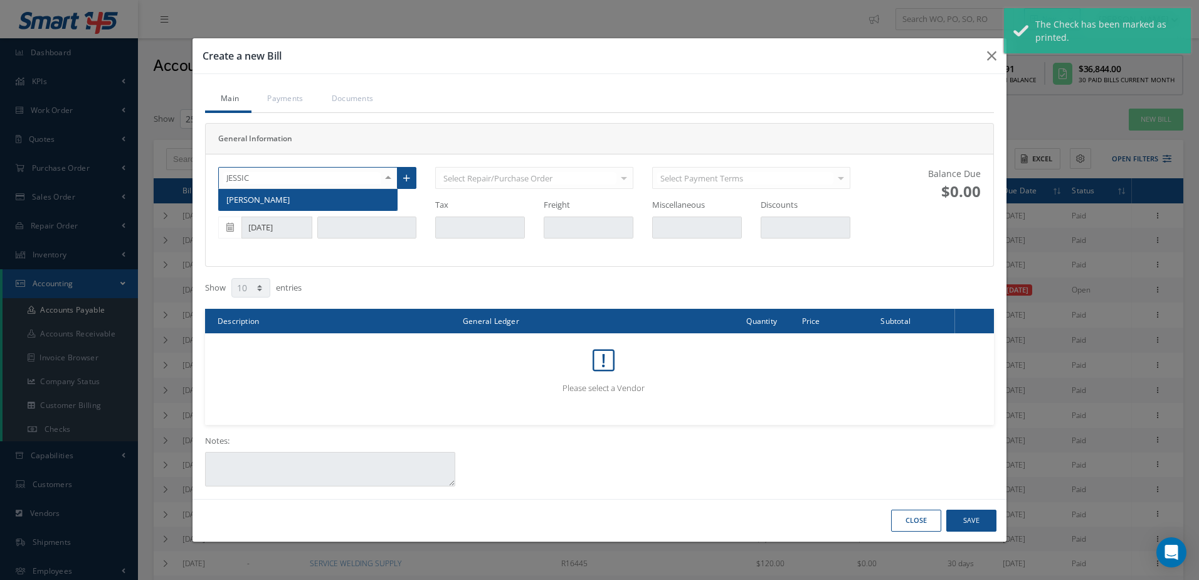
type input "JESSICA"
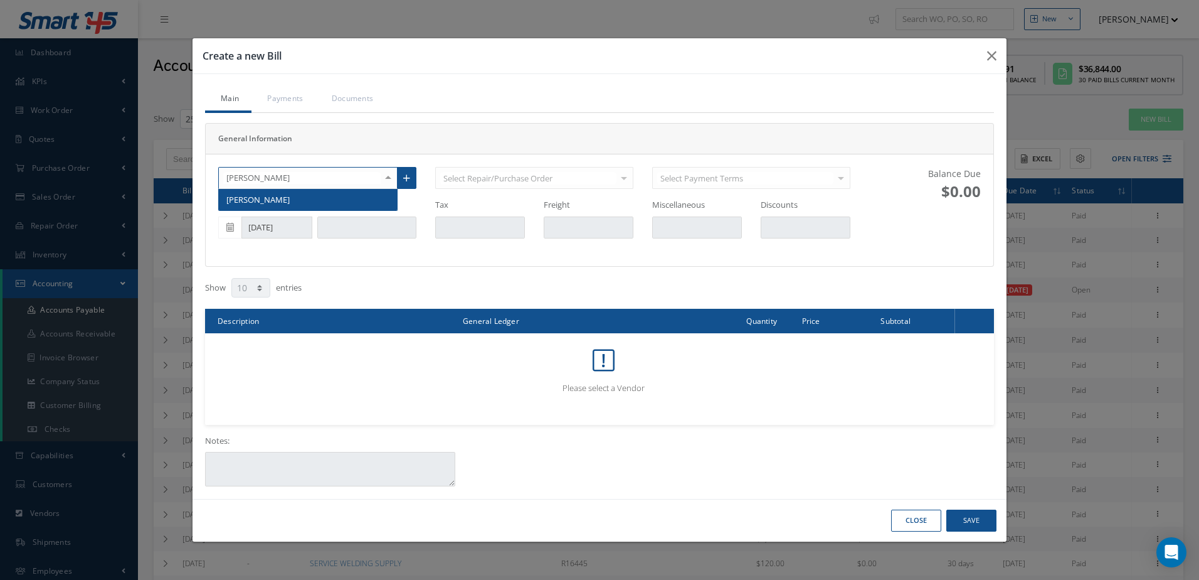
click at [335, 193] on span "[PERSON_NAME]" at bounding box center [308, 199] width 178 height 21
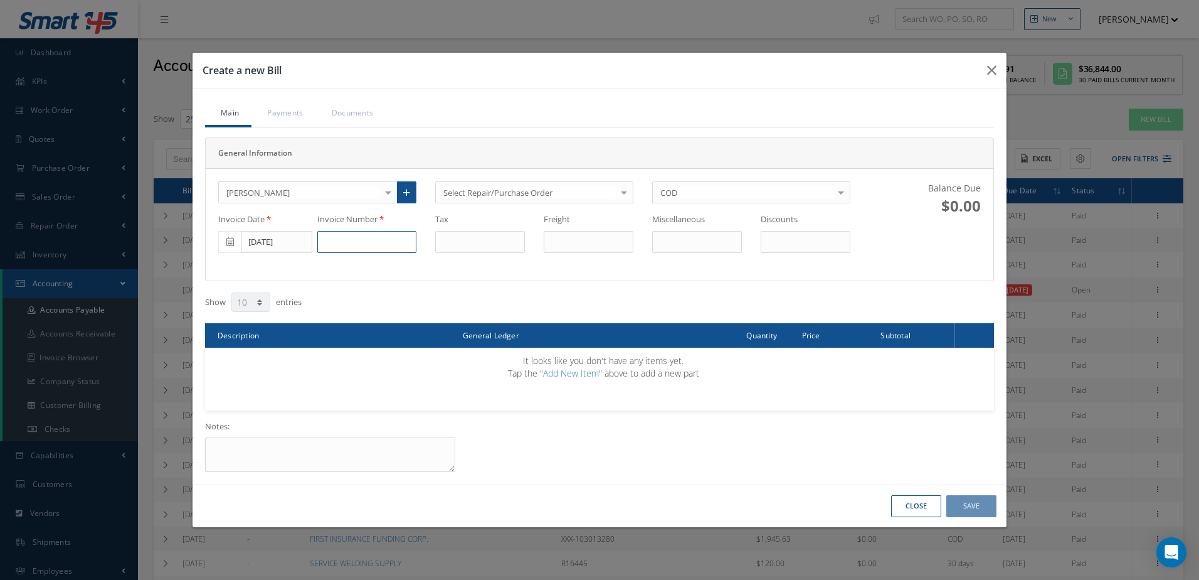
click at [339, 240] on input at bounding box center [366, 242] width 99 height 23
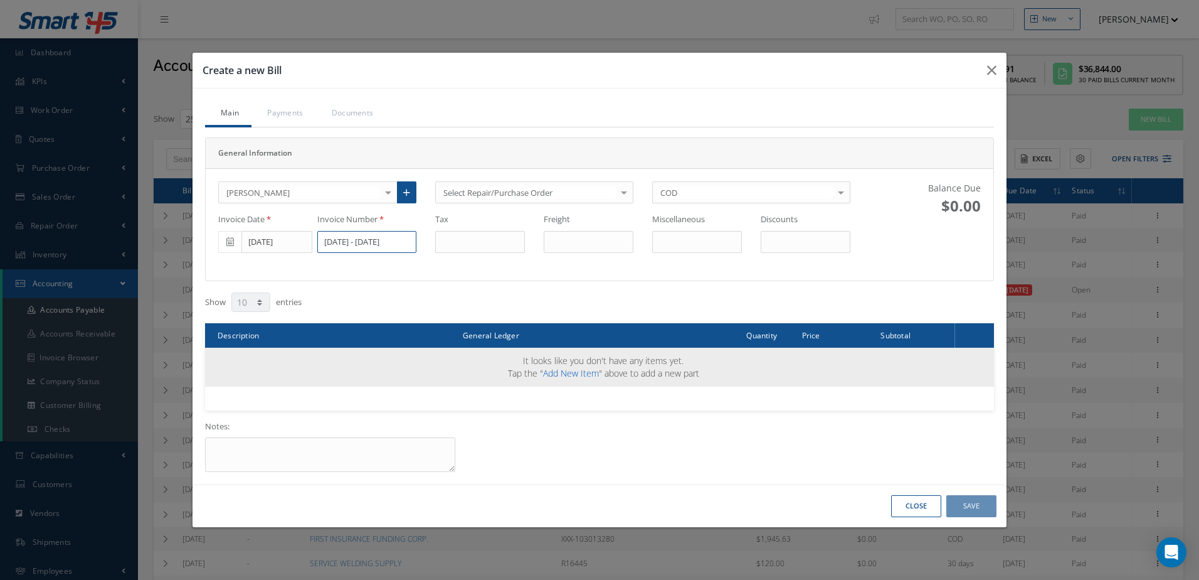
type input "8/23 - 8/29/25"
click at [566, 374] on link "Add New Item" at bounding box center [571, 373] width 56 height 12
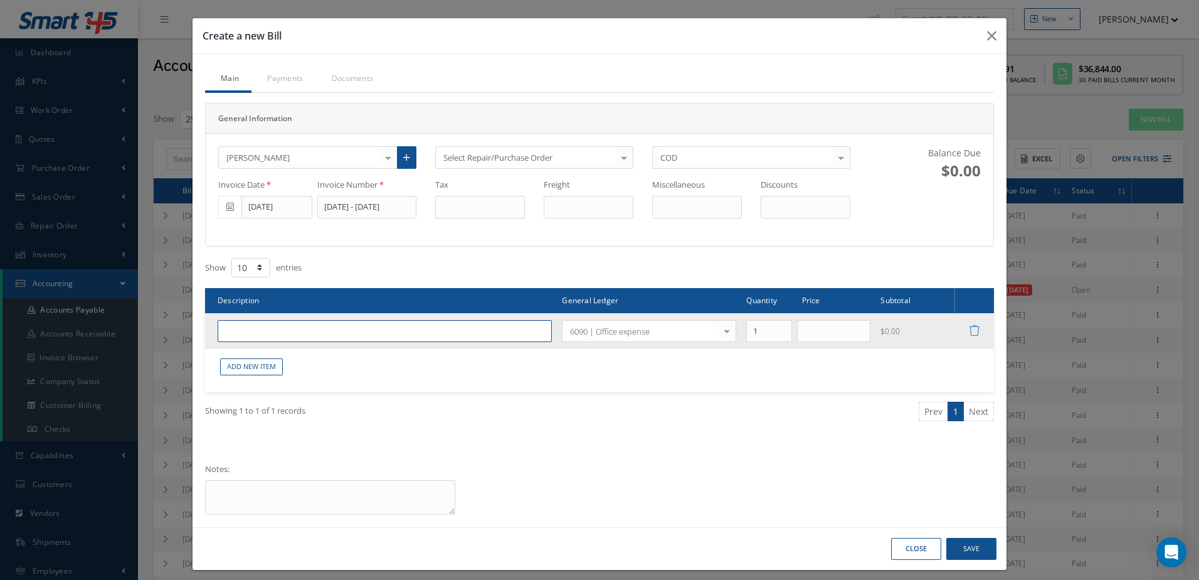
click at [386, 336] on input "text" at bounding box center [385, 331] width 334 height 23
type input "CONTRACT LABOR"
click at [810, 337] on input "text" at bounding box center [834, 331] width 74 height 23
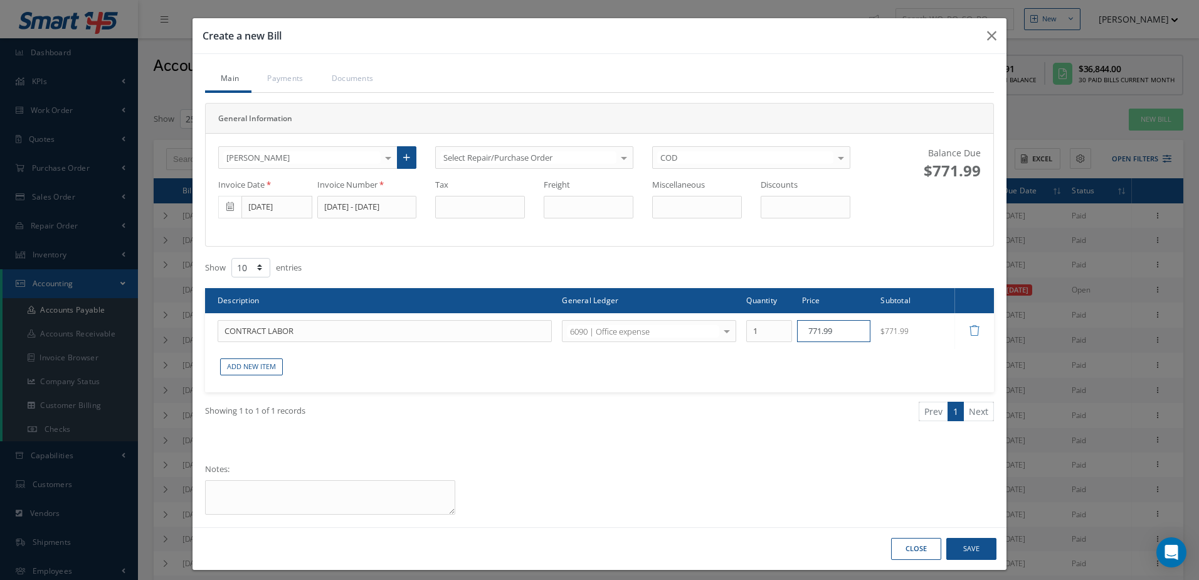
type input "771.99"
click at [974, 546] on button "Save" at bounding box center [972, 549] width 50 height 22
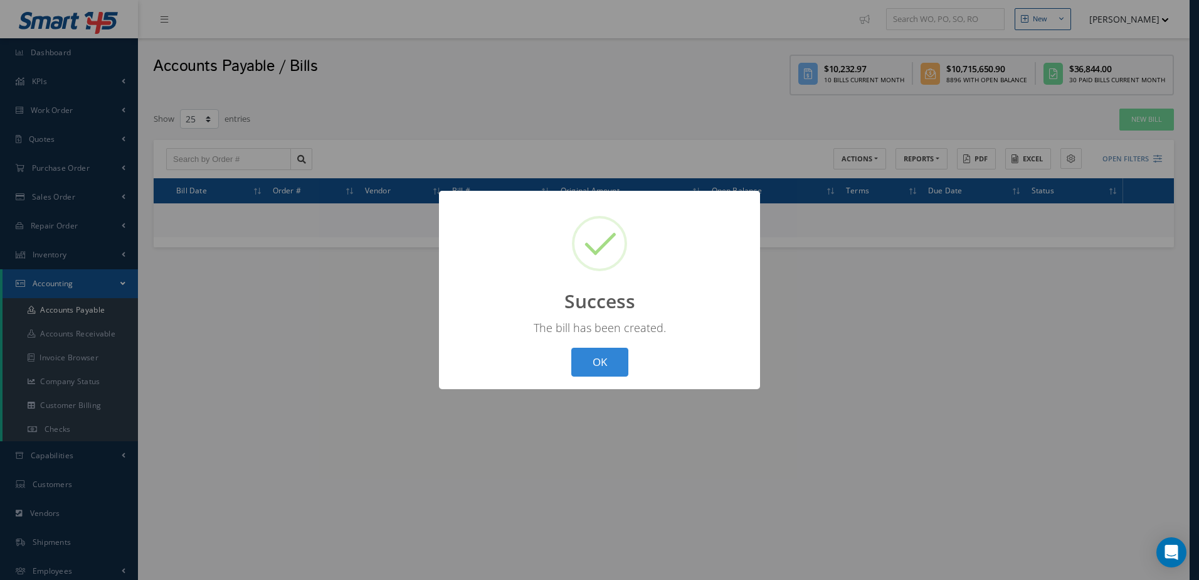
click at [612, 378] on div "? ! i Success × The bill has been created. OK Cancel" at bounding box center [599, 290] width 321 height 199
click at [614, 361] on button "OK" at bounding box center [600, 362] width 57 height 29
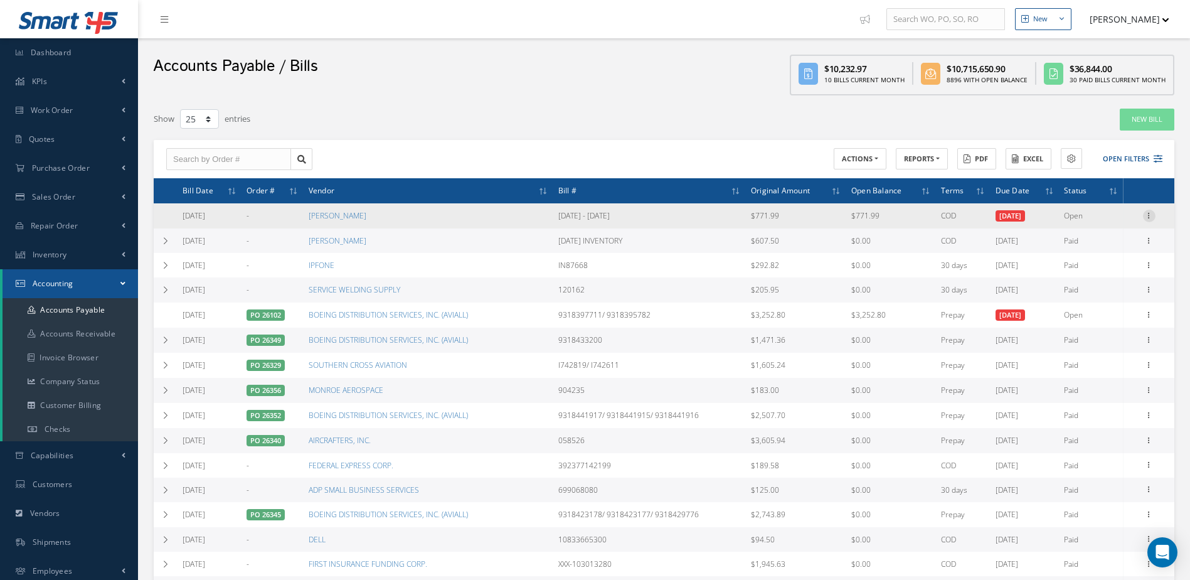
click at [1143, 216] on icon at bounding box center [1149, 215] width 13 height 10
click at [1114, 255] on link "Make a Check" at bounding box center [1091, 256] width 99 height 16
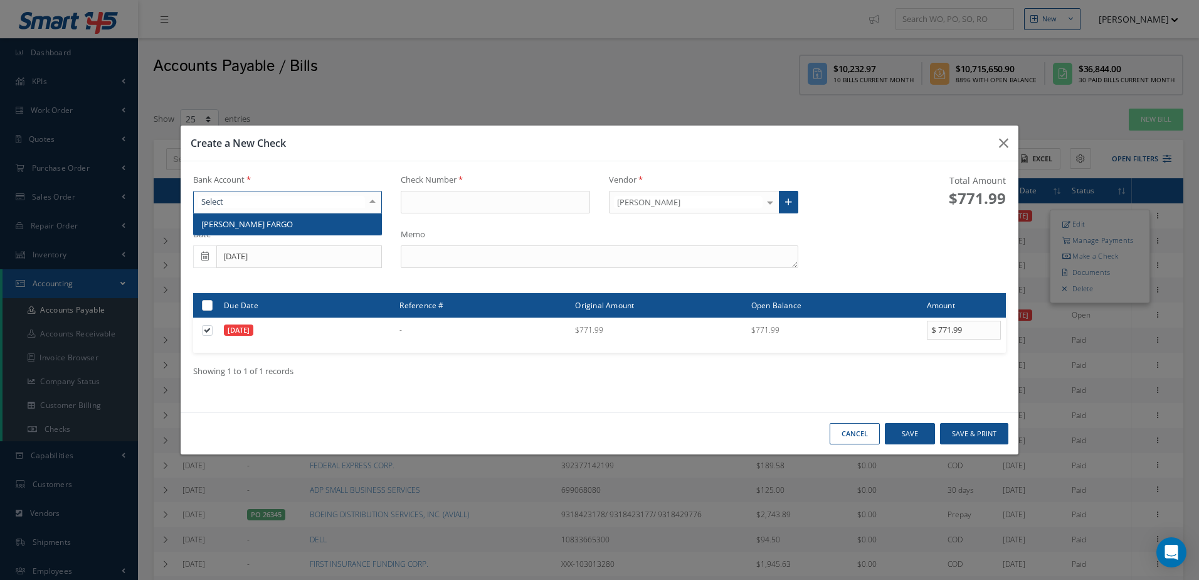
click at [312, 206] on div at bounding box center [287, 202] width 189 height 23
click at [314, 221] on span "[PERSON_NAME] FARGO" at bounding box center [288, 223] width 188 height 21
type input "17359"
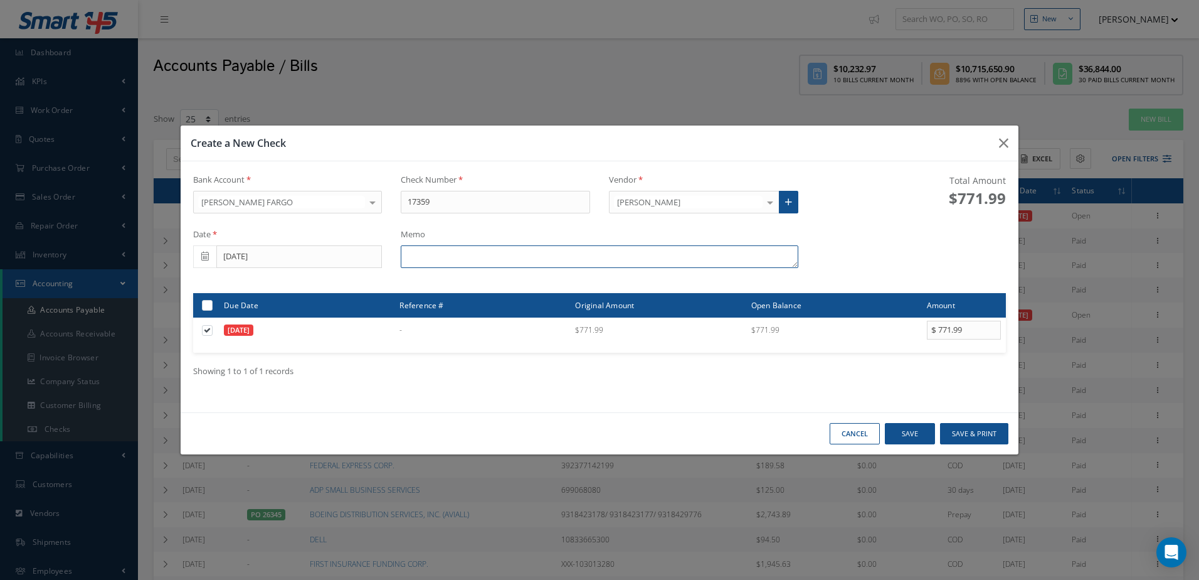
click at [565, 254] on textarea at bounding box center [599, 256] width 397 height 23
type textarea "8/23 - 8/29/25"
click at [972, 434] on button "Save & Print" at bounding box center [974, 434] width 68 height 22
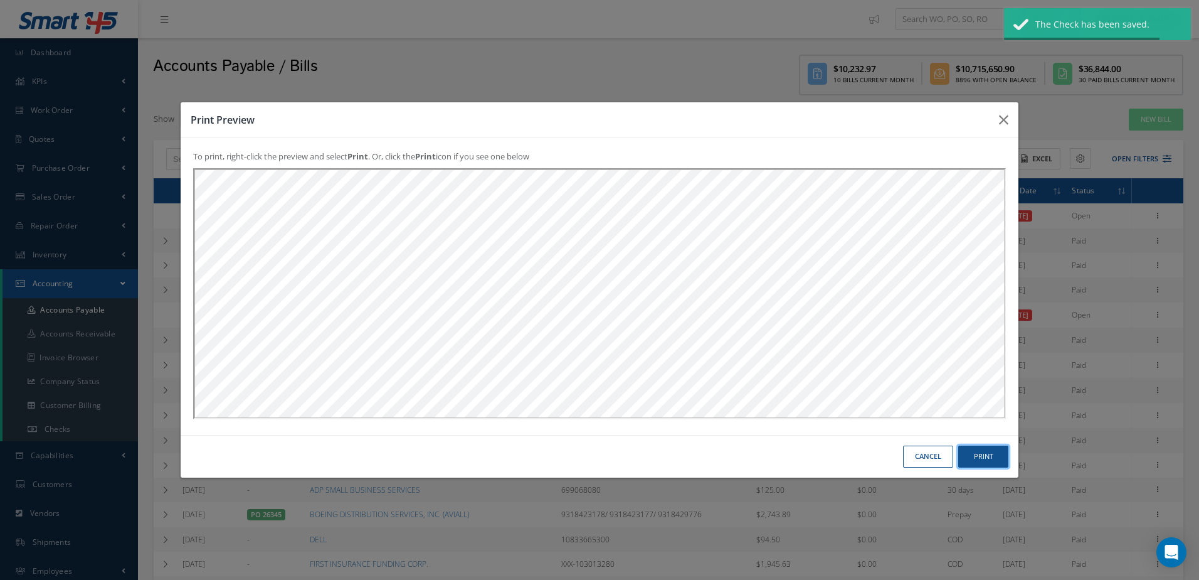
click at [976, 455] on button "Print" at bounding box center [984, 456] width 50 height 22
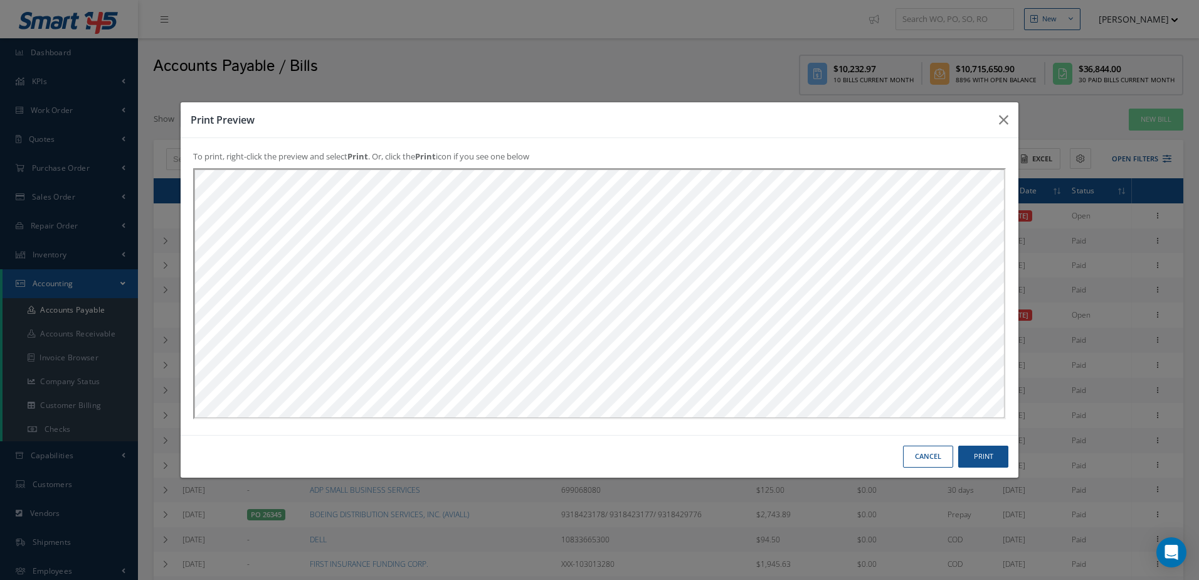
click at [937, 455] on button "Cancel" at bounding box center [928, 456] width 50 height 22
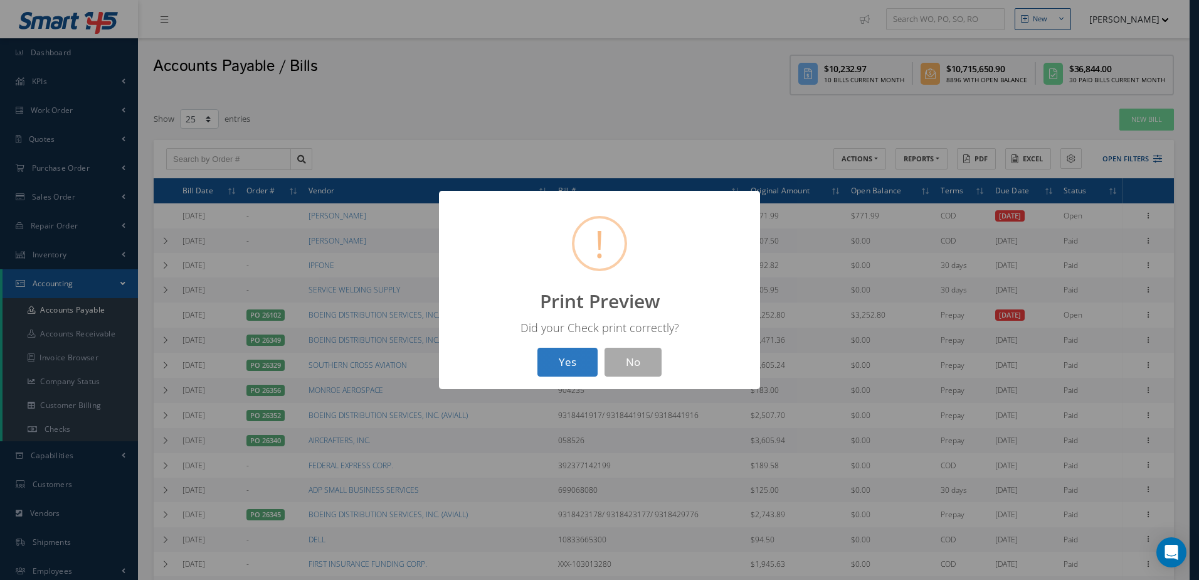
click at [572, 352] on button "Yes" at bounding box center [568, 362] width 60 height 29
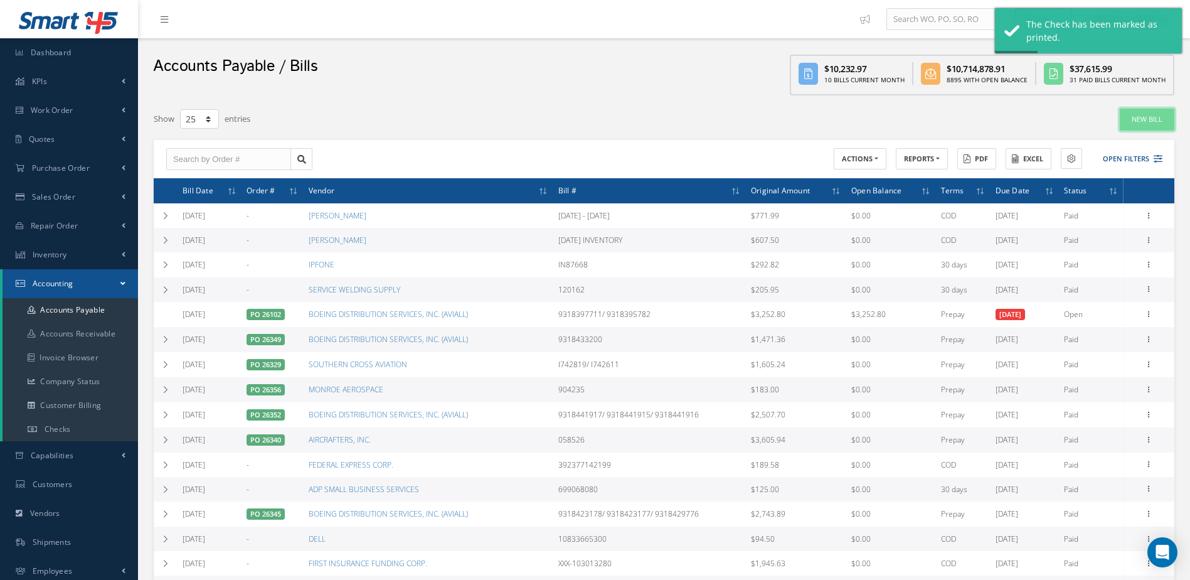
click at [1149, 117] on link "New Bill" at bounding box center [1147, 120] width 55 height 22
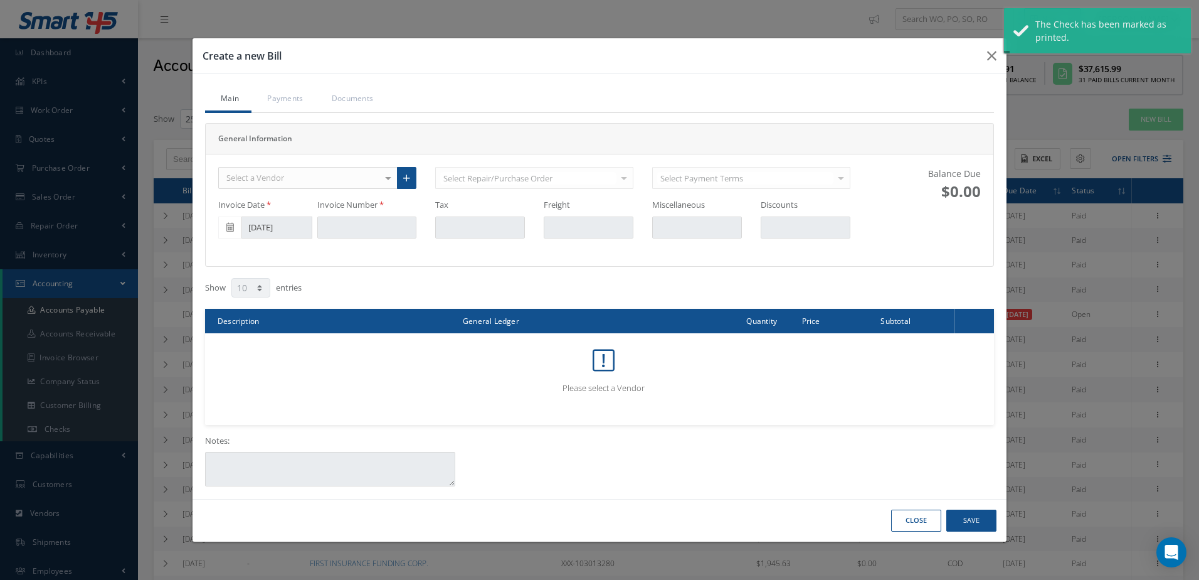
click at [344, 173] on div "Select a Vendor" at bounding box center [307, 178] width 179 height 23
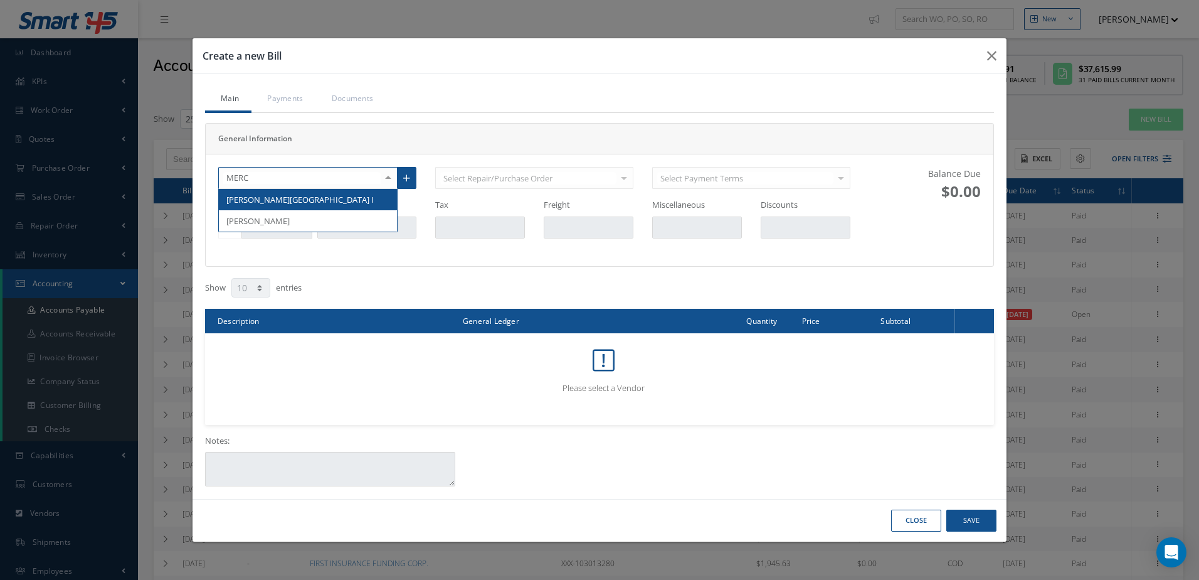
type input "MERCE"
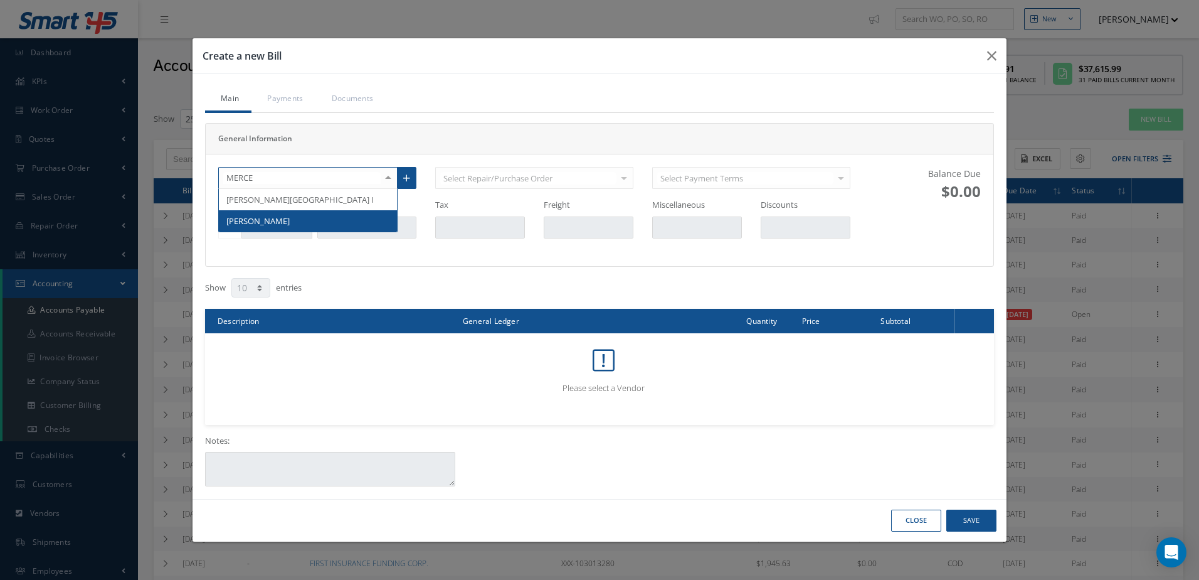
click at [311, 220] on span "[PERSON_NAME]" at bounding box center [308, 220] width 178 height 21
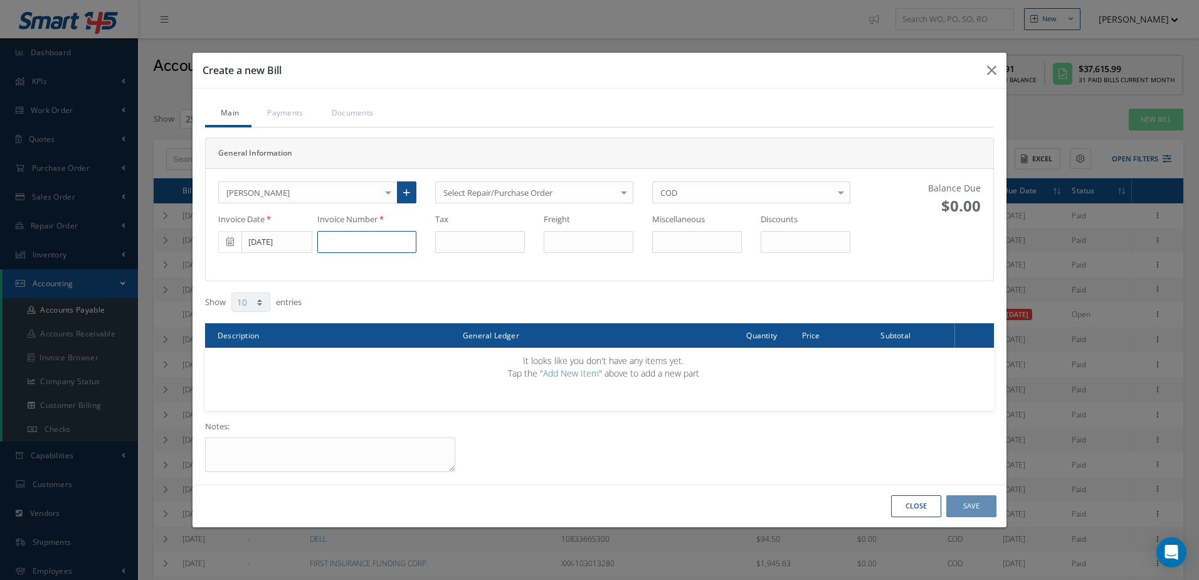
click at [383, 235] on input at bounding box center [366, 242] width 99 height 23
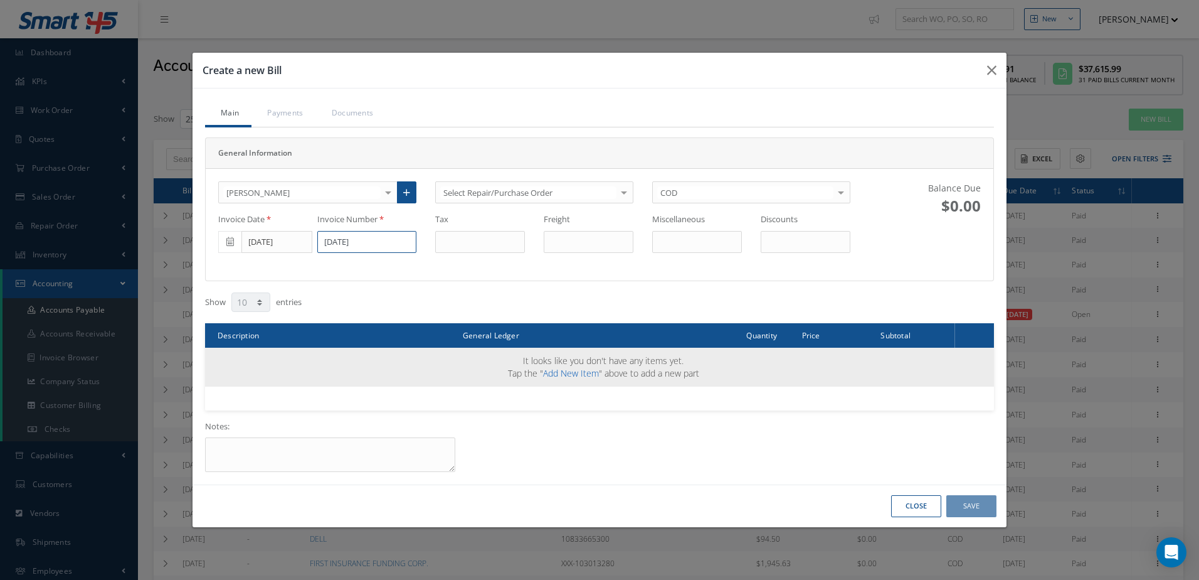
type input "9/5/2025"
click at [574, 371] on link "Add New Item" at bounding box center [571, 373] width 56 height 12
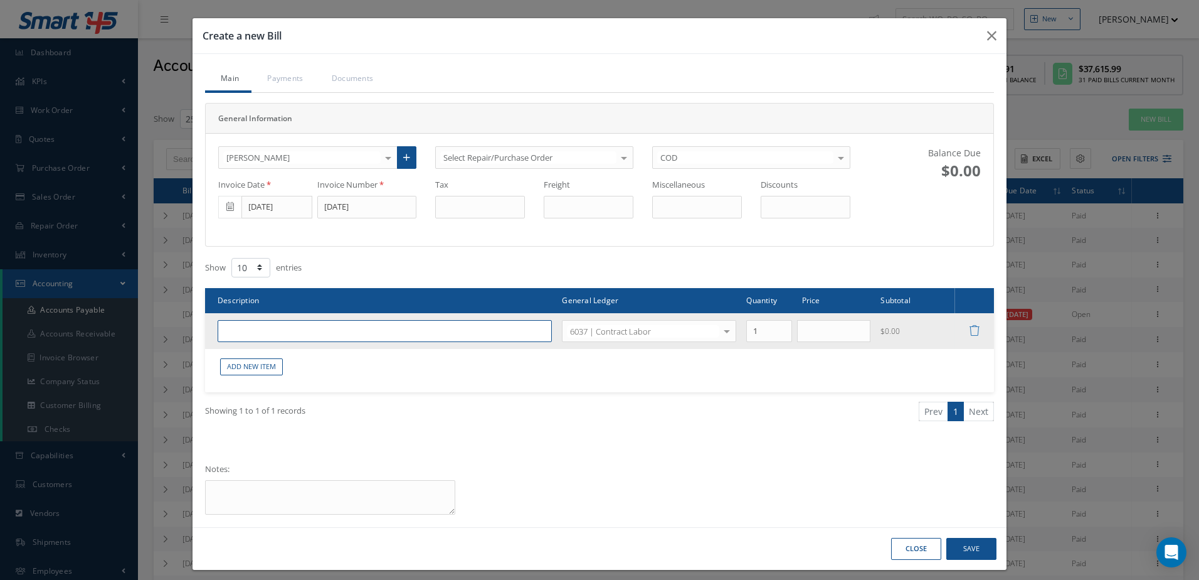
click at [313, 327] on input "text" at bounding box center [385, 331] width 334 height 23
type input "CONTRACT LABOR"
click at [819, 331] on input "text" at bounding box center [834, 331] width 74 height 23
type input "600.00"
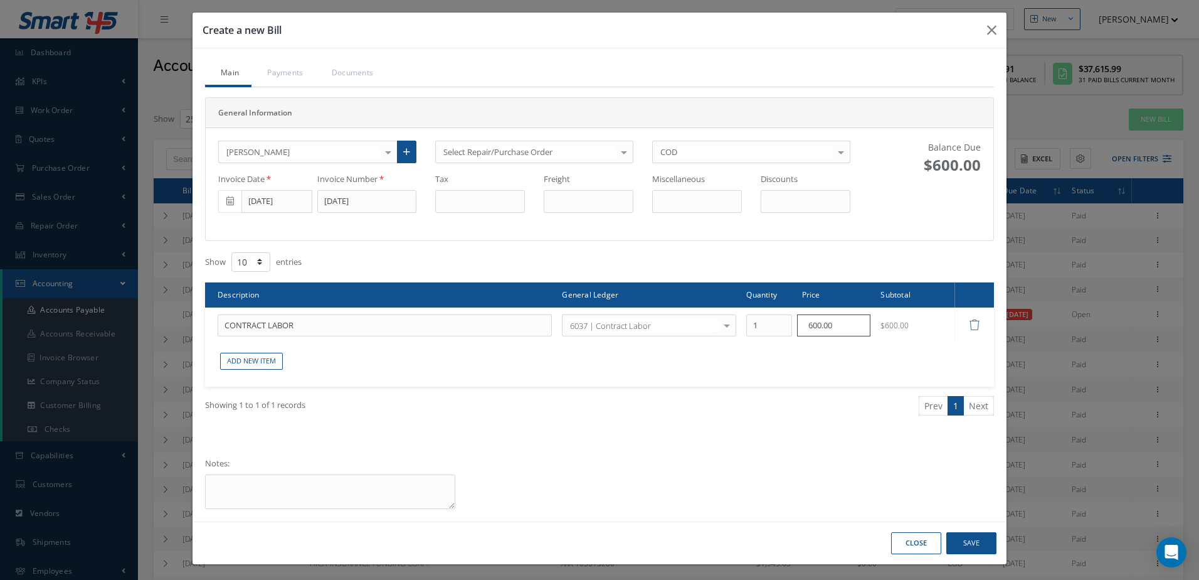
scroll to position [8, 0]
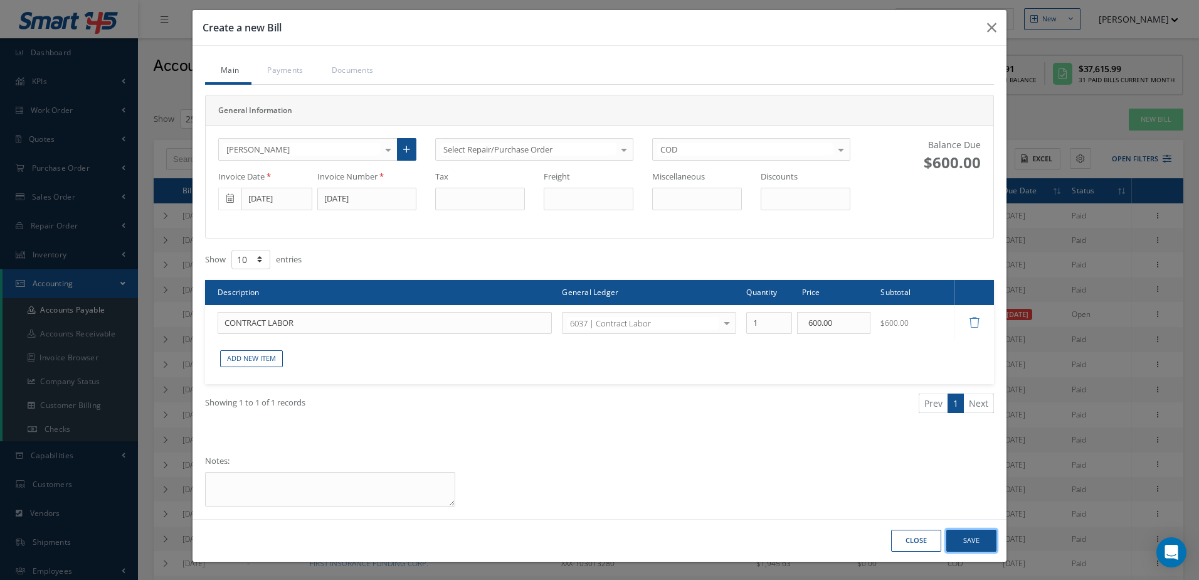
click at [970, 535] on button "Save" at bounding box center [972, 540] width 50 height 22
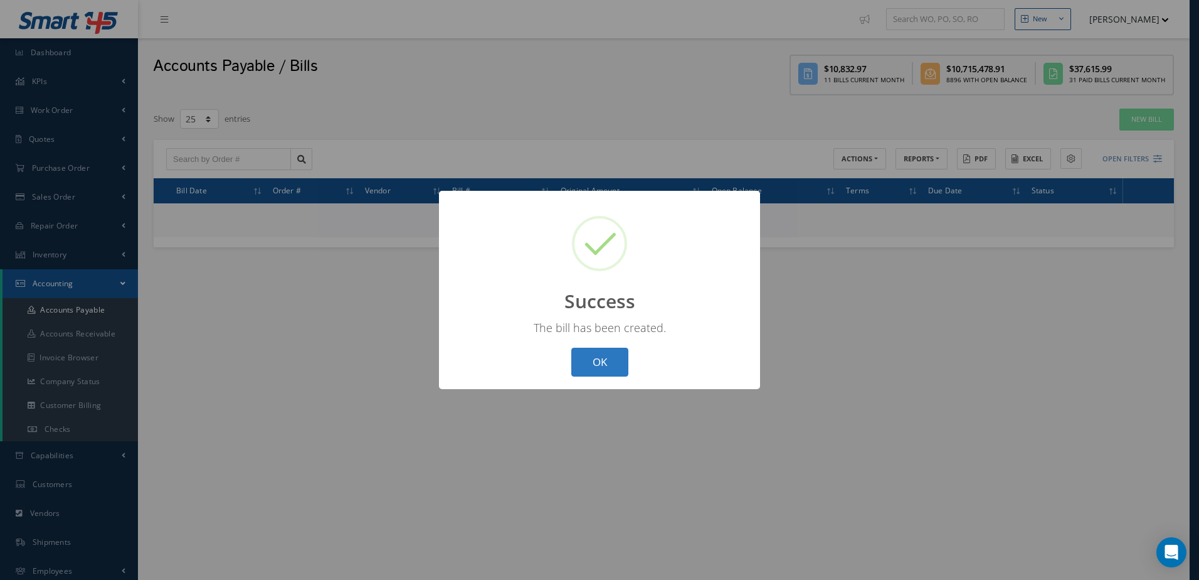
click at [623, 363] on button "OK" at bounding box center [600, 362] width 57 height 29
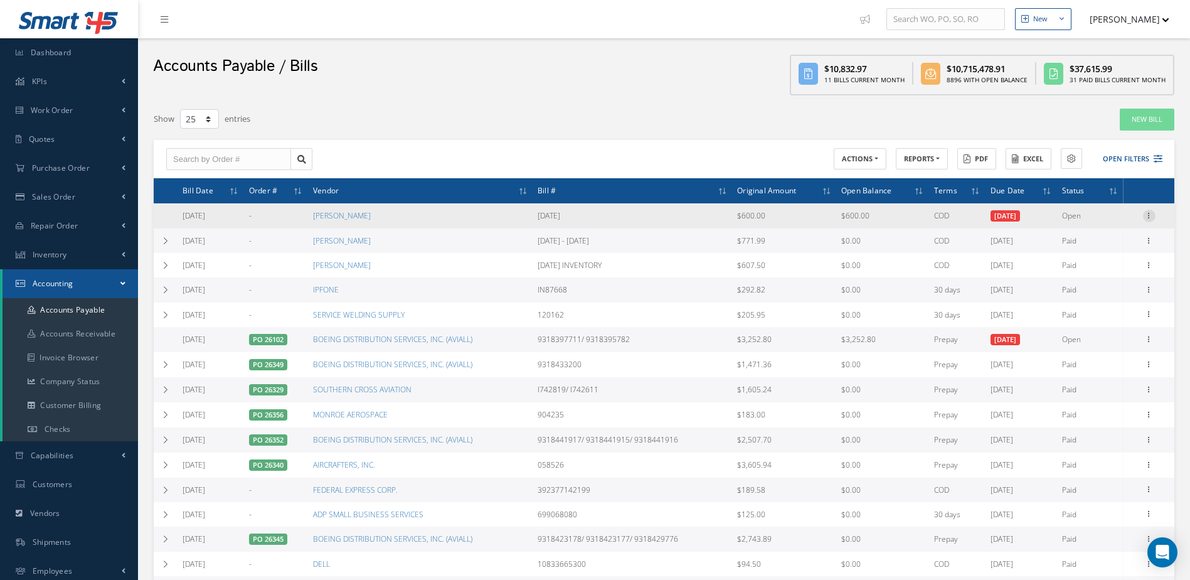
click at [1147, 216] on icon at bounding box center [1149, 215] width 13 height 10
click at [1114, 252] on link "Make a Check" at bounding box center [1091, 256] width 99 height 16
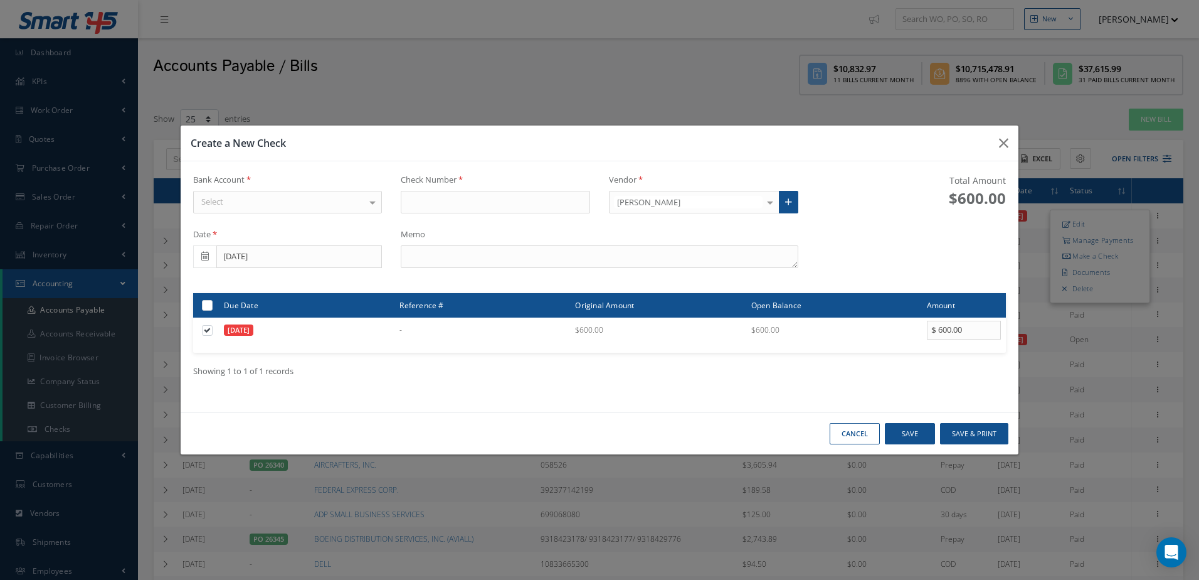
click at [291, 205] on div "Select" at bounding box center [287, 202] width 189 height 23
click at [290, 221] on span "[PERSON_NAME] FARGO" at bounding box center [288, 223] width 188 height 21
type input "17360"
click at [563, 257] on textarea at bounding box center [599, 256] width 397 height 23
type textarea "9/5/2025"
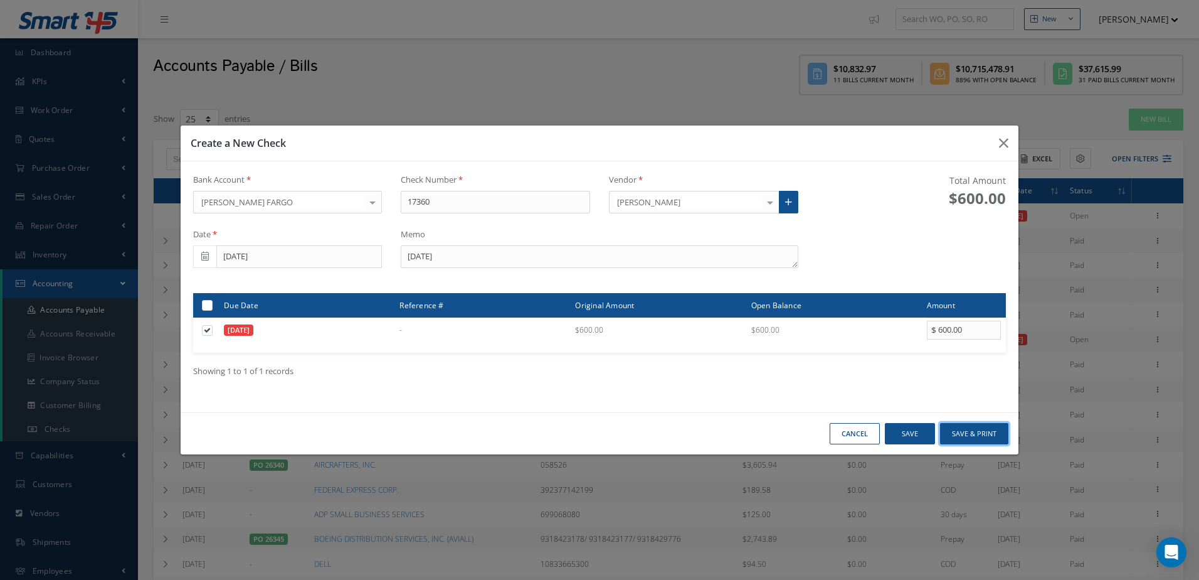
click at [964, 428] on button "Save & Print" at bounding box center [974, 434] width 68 height 22
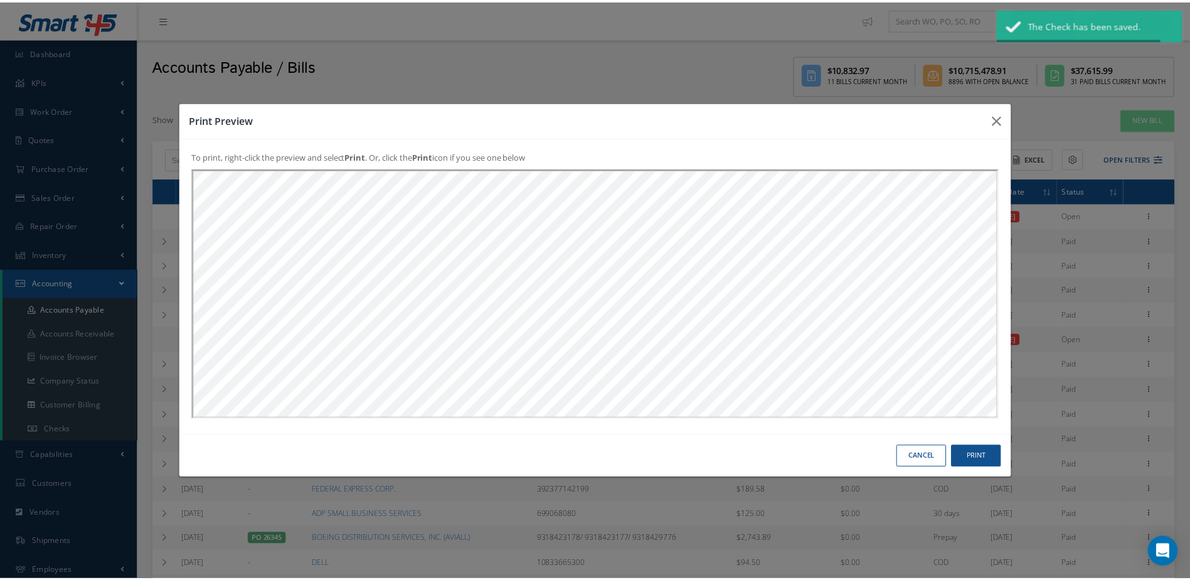
scroll to position [0, 0]
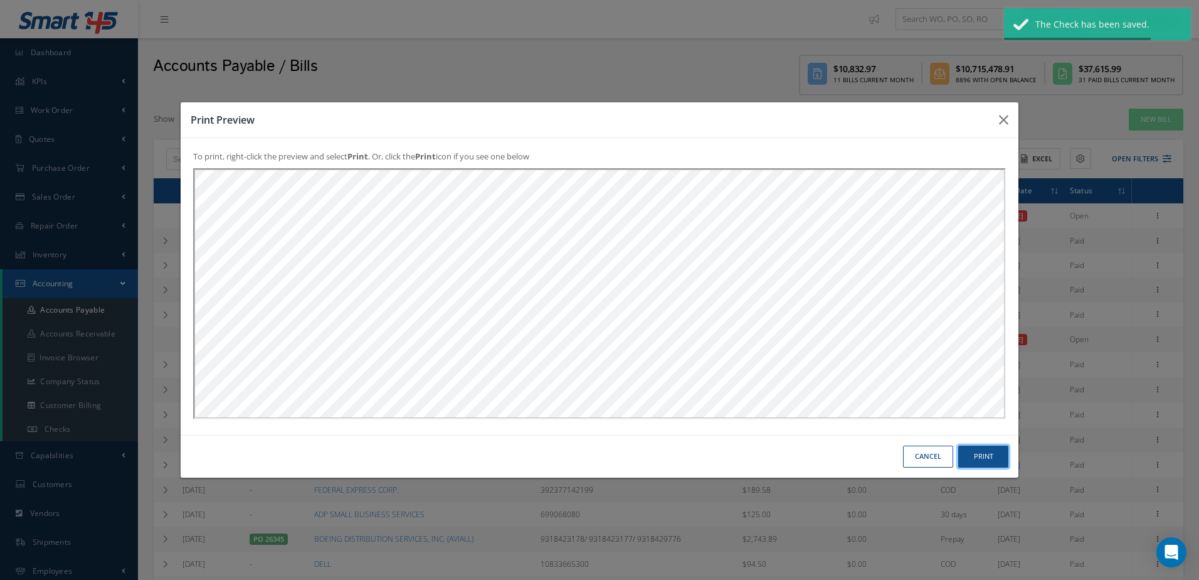
click at [974, 451] on button "Print" at bounding box center [984, 456] width 50 height 22
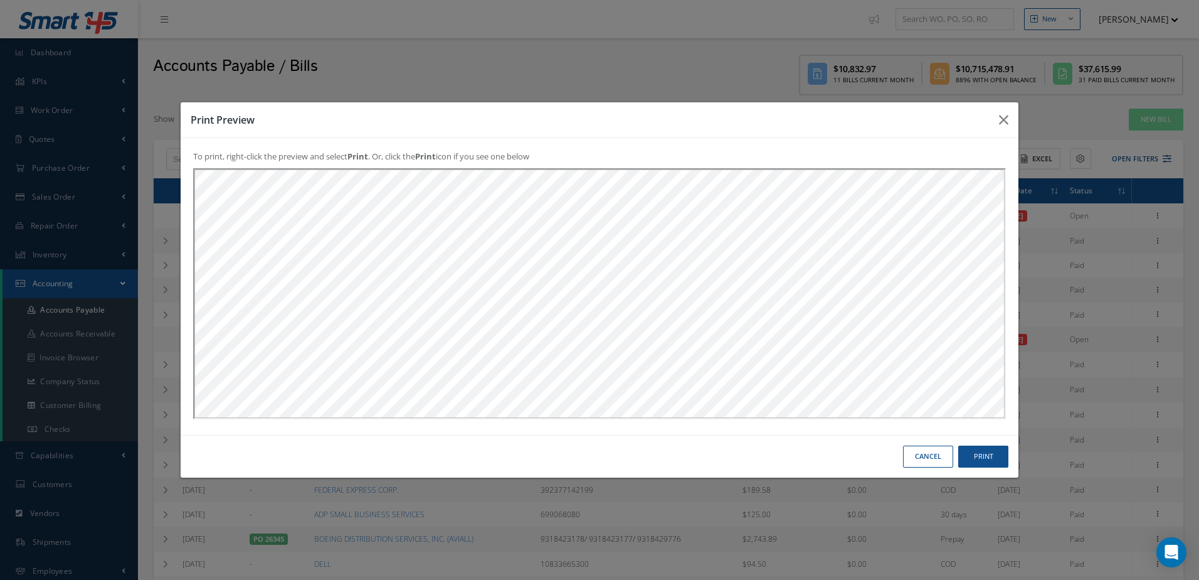
click at [930, 462] on button "Cancel" at bounding box center [928, 456] width 50 height 22
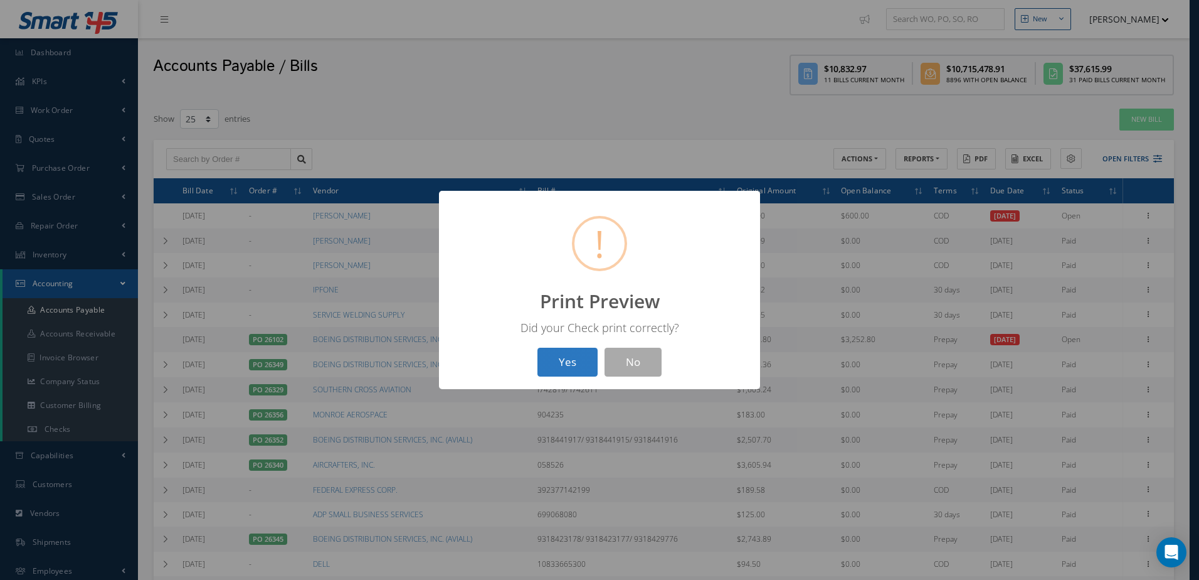
click at [575, 356] on button "Yes" at bounding box center [568, 362] width 60 height 29
